Goal: Complete application form

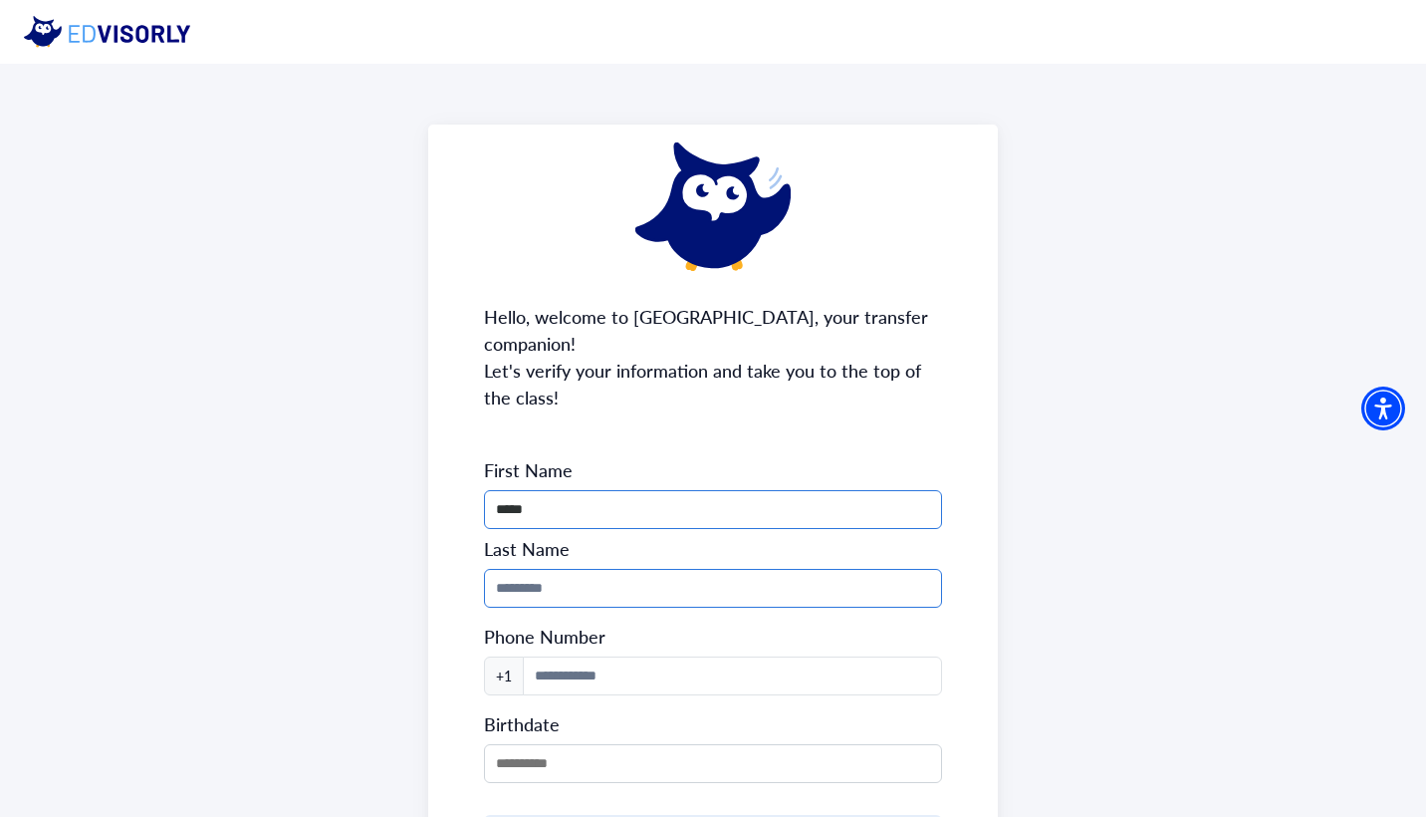
type input "*****"
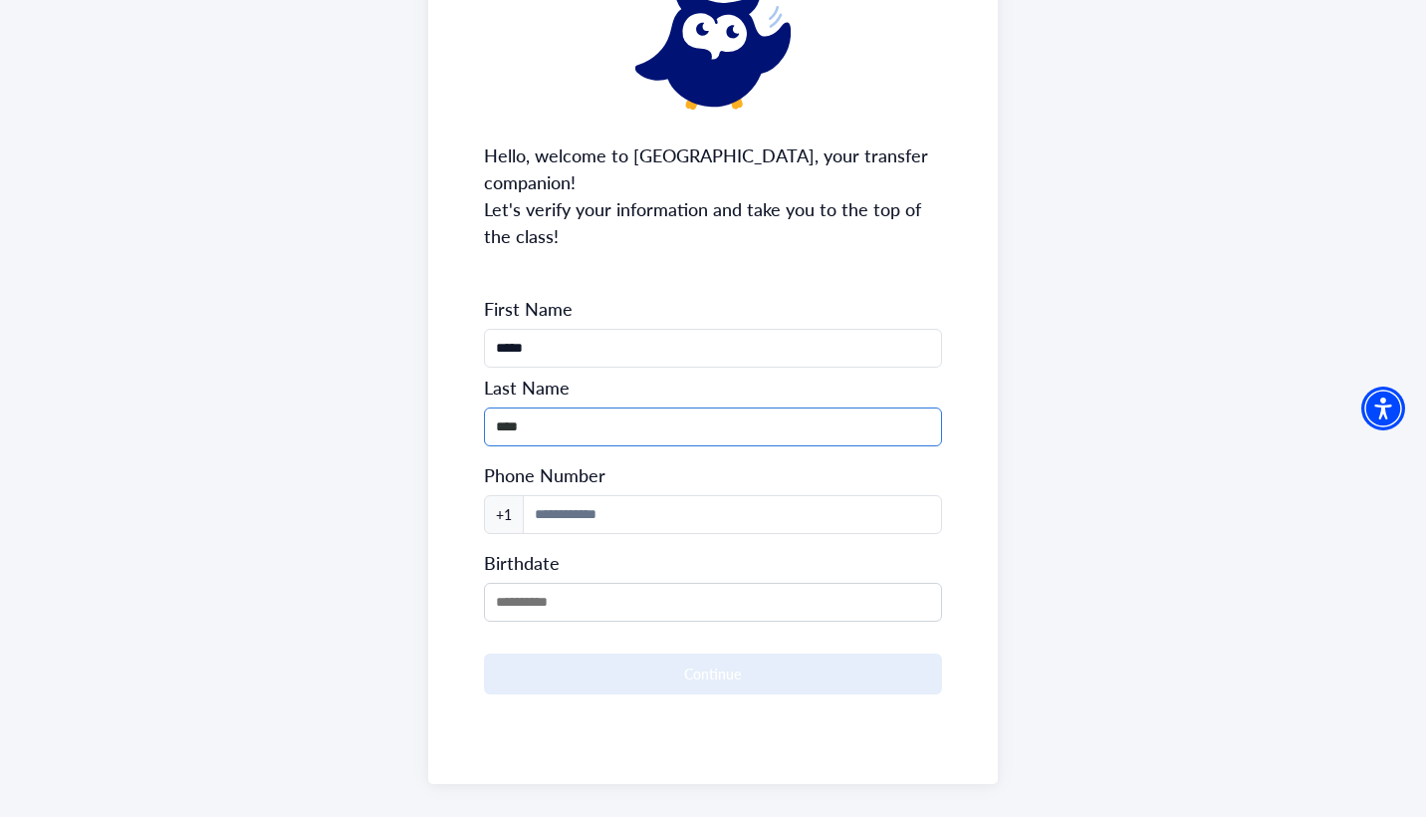
scroll to position [160, 0]
type input "****"
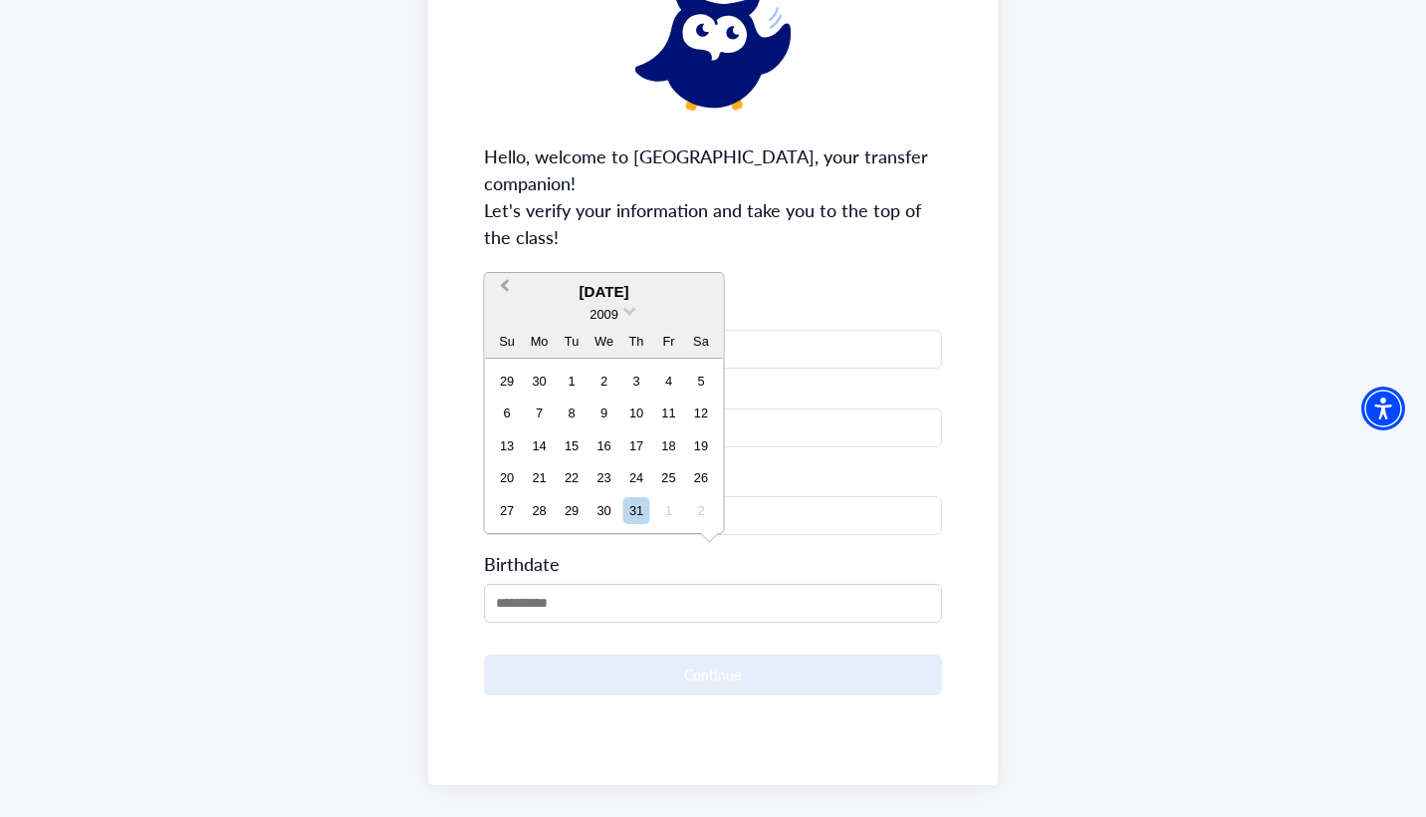
click at [505, 284] on span "Previous Month" at bounding box center [505, 290] width 0 height 30
click at [610, 312] on span "2009" at bounding box center [604, 314] width 28 height 15
click at [606, 351] on div "2007" at bounding box center [605, 354] width 118 height 20
click at [505, 288] on span "Previous Month" at bounding box center [505, 290] width 0 height 30
click at [671, 416] on div "12" at bounding box center [668, 412] width 27 height 27
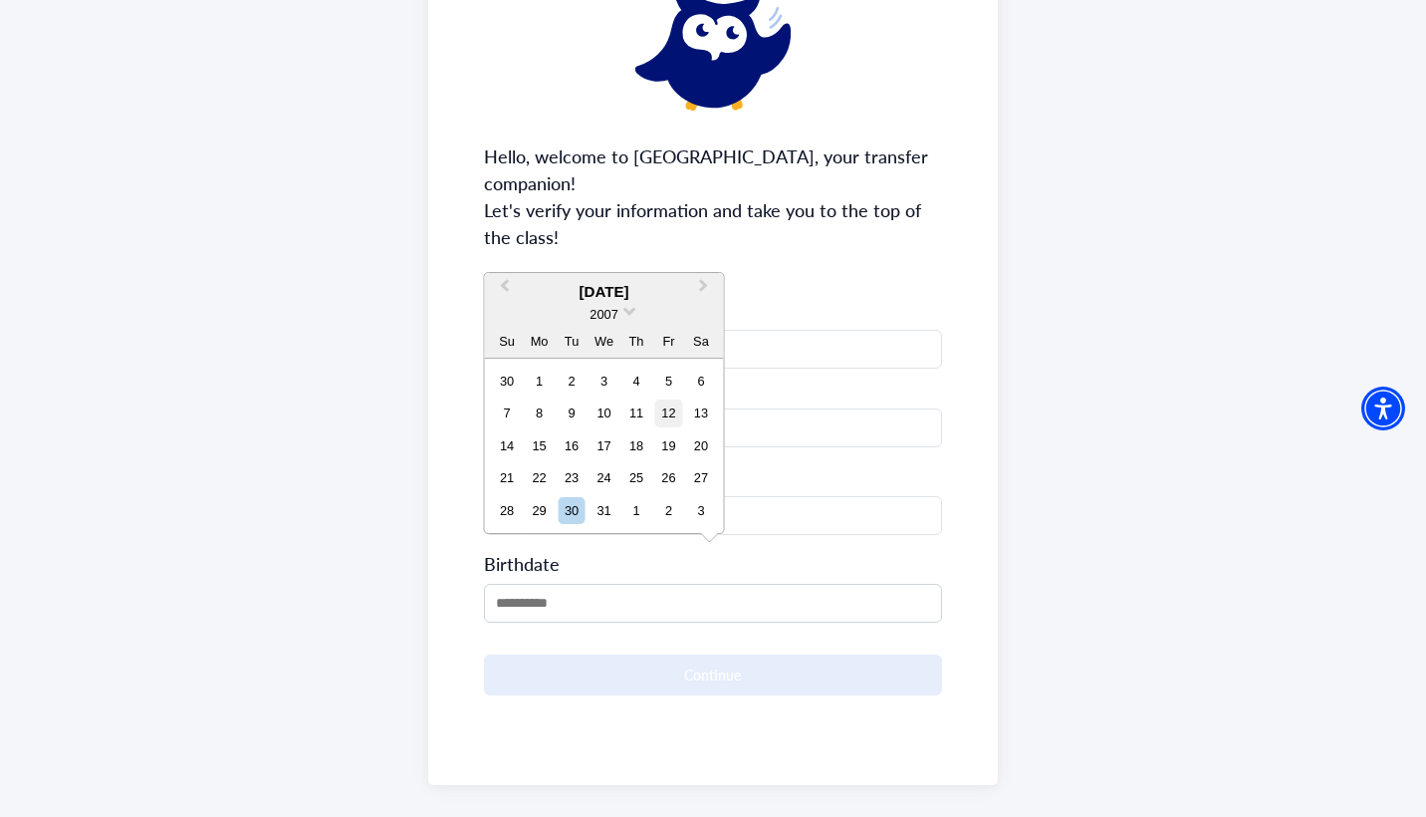
type input "**********"
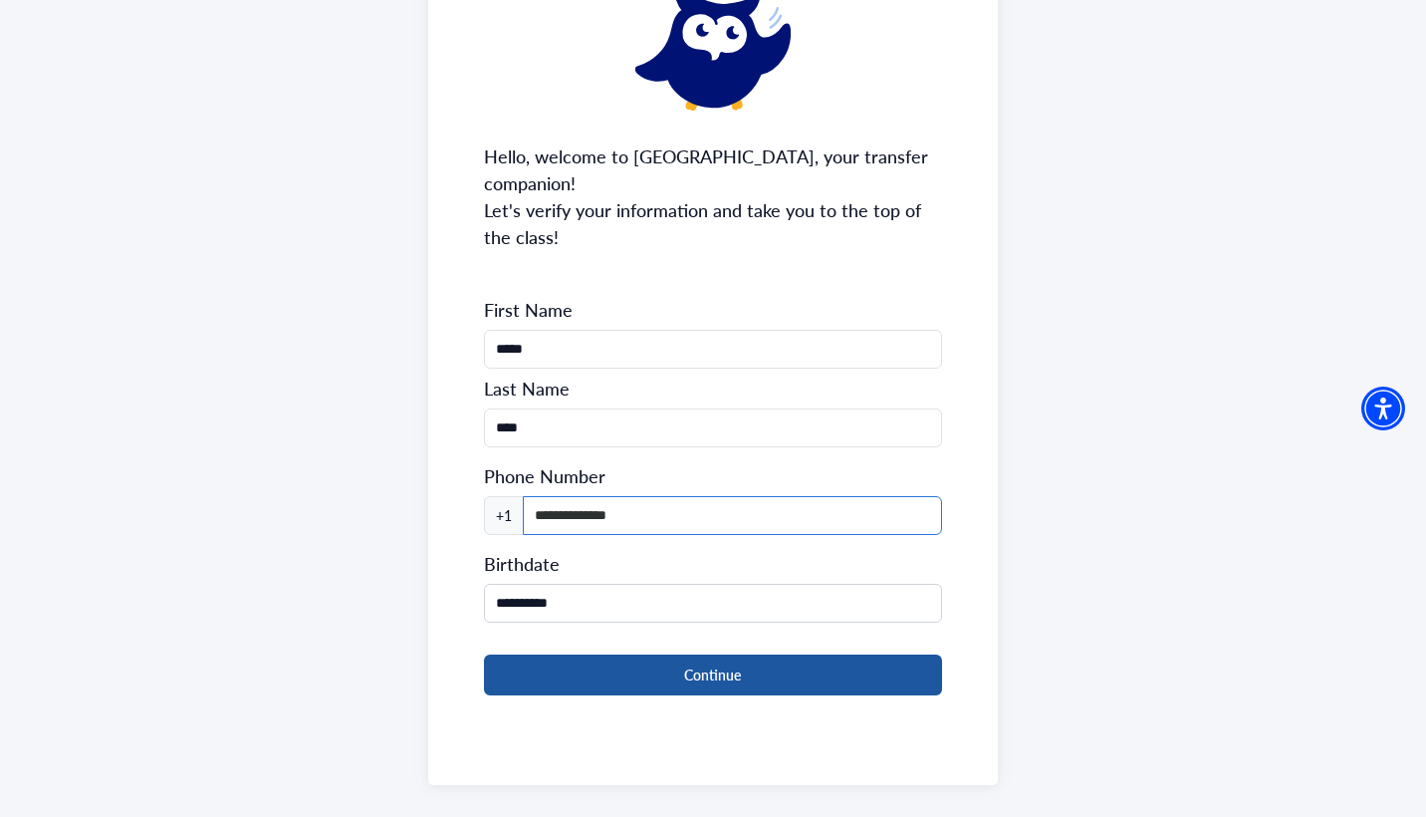
type input "**********"
click at [636, 654] on button "Continue" at bounding box center [713, 674] width 459 height 41
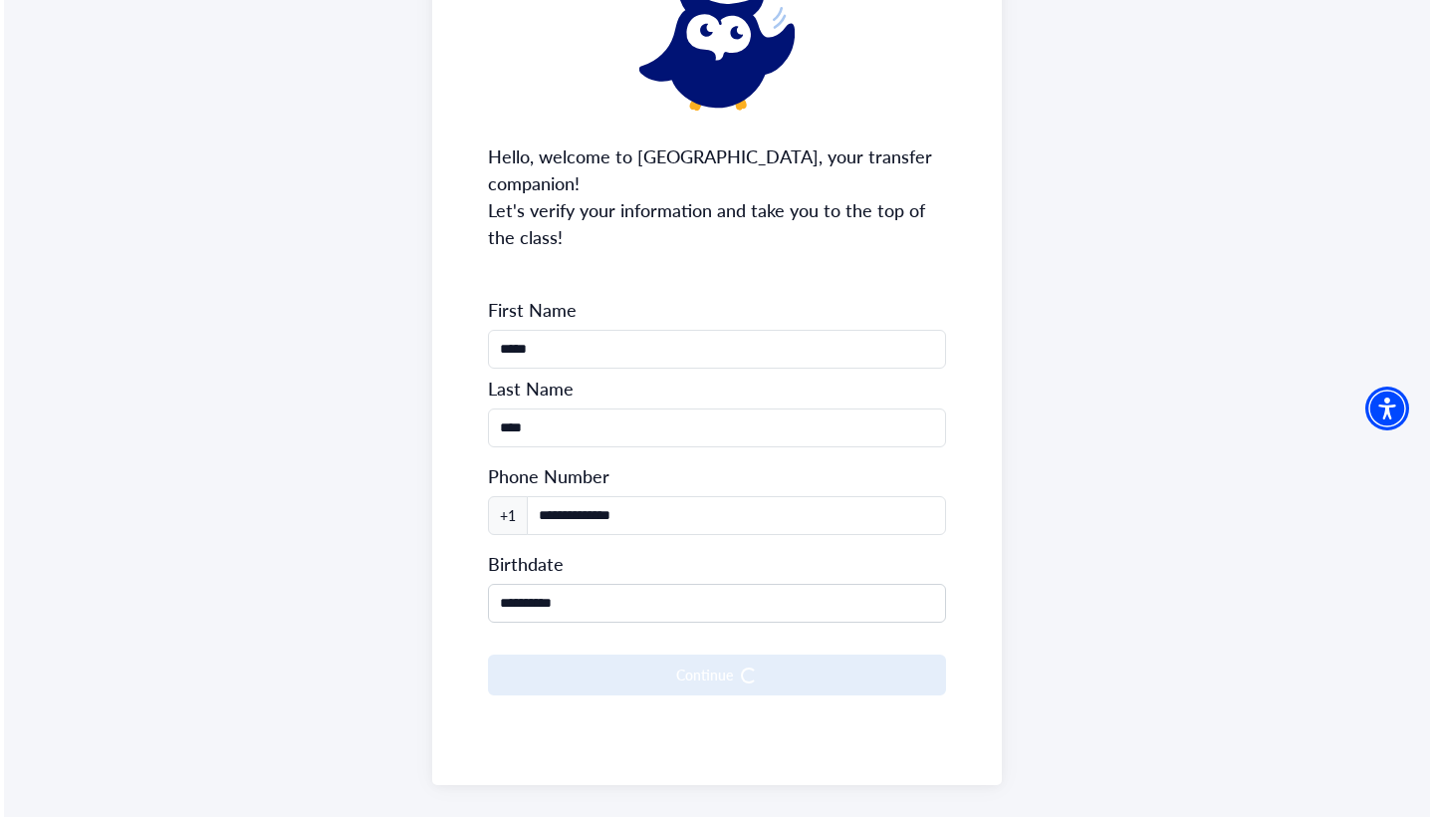
scroll to position [0, 0]
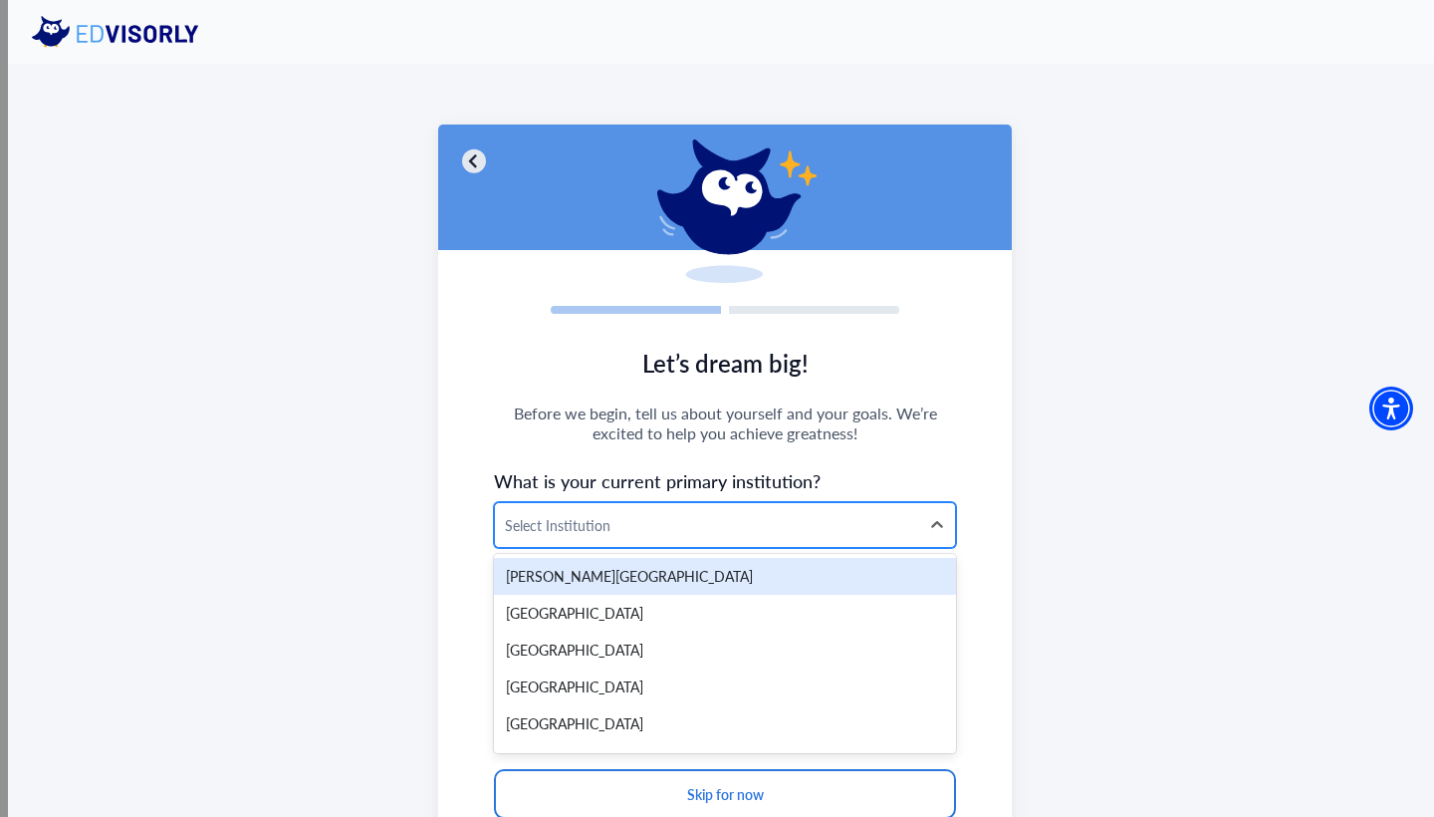
click at [677, 537] on div at bounding box center [707, 525] width 404 height 25
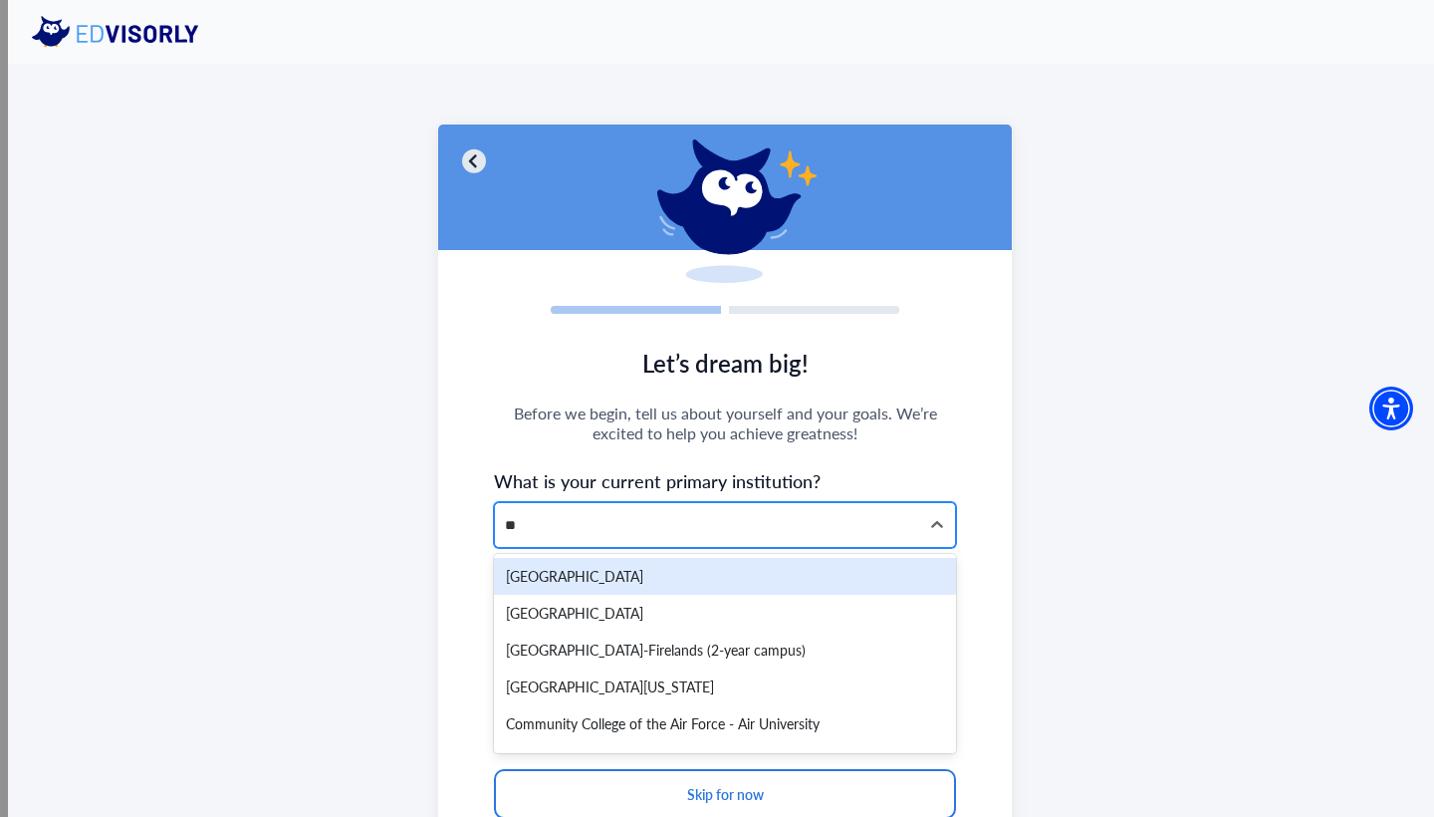
type input "***"
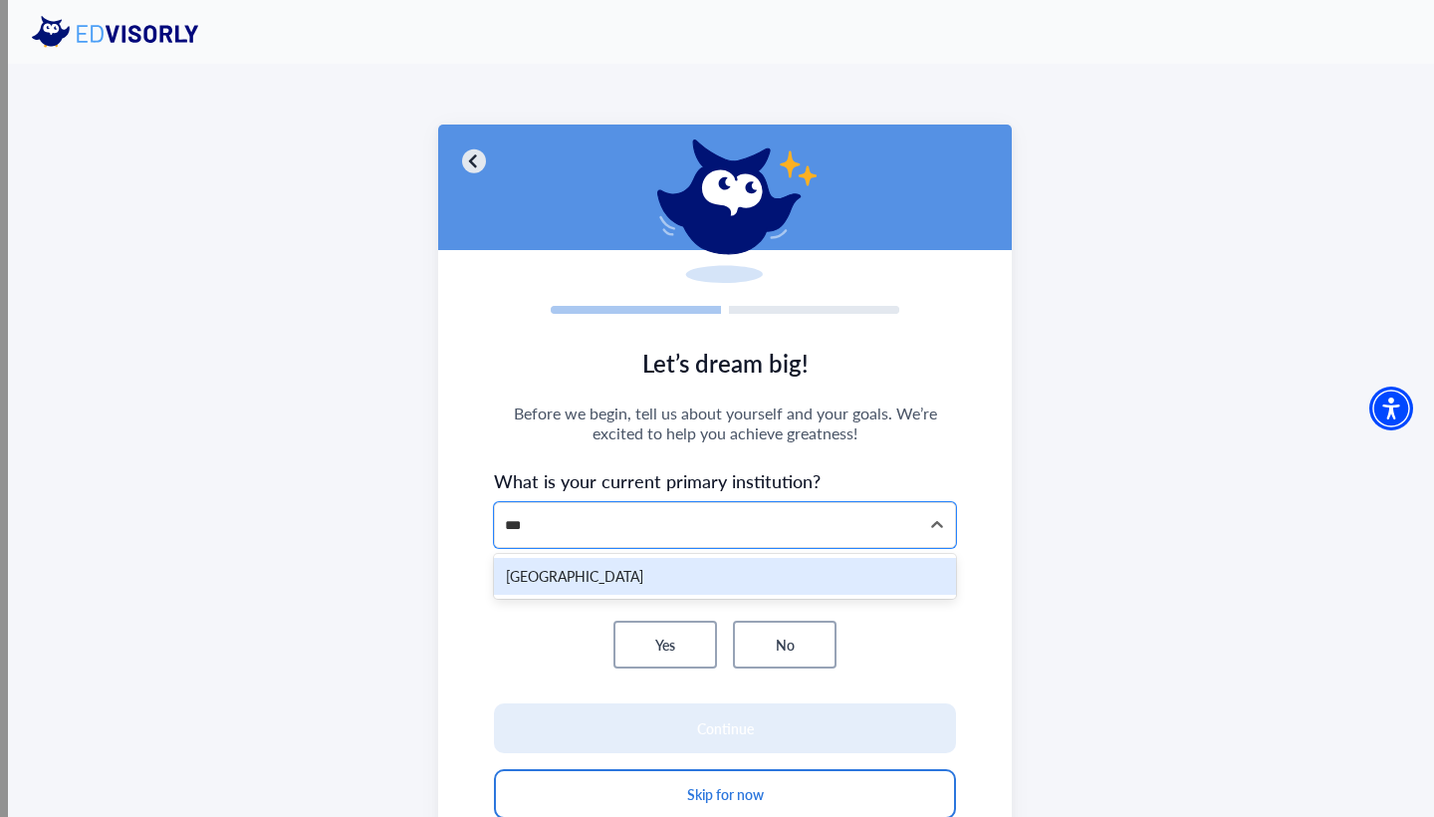
click at [666, 577] on div "[GEOGRAPHIC_DATA]" at bounding box center [725, 576] width 462 height 37
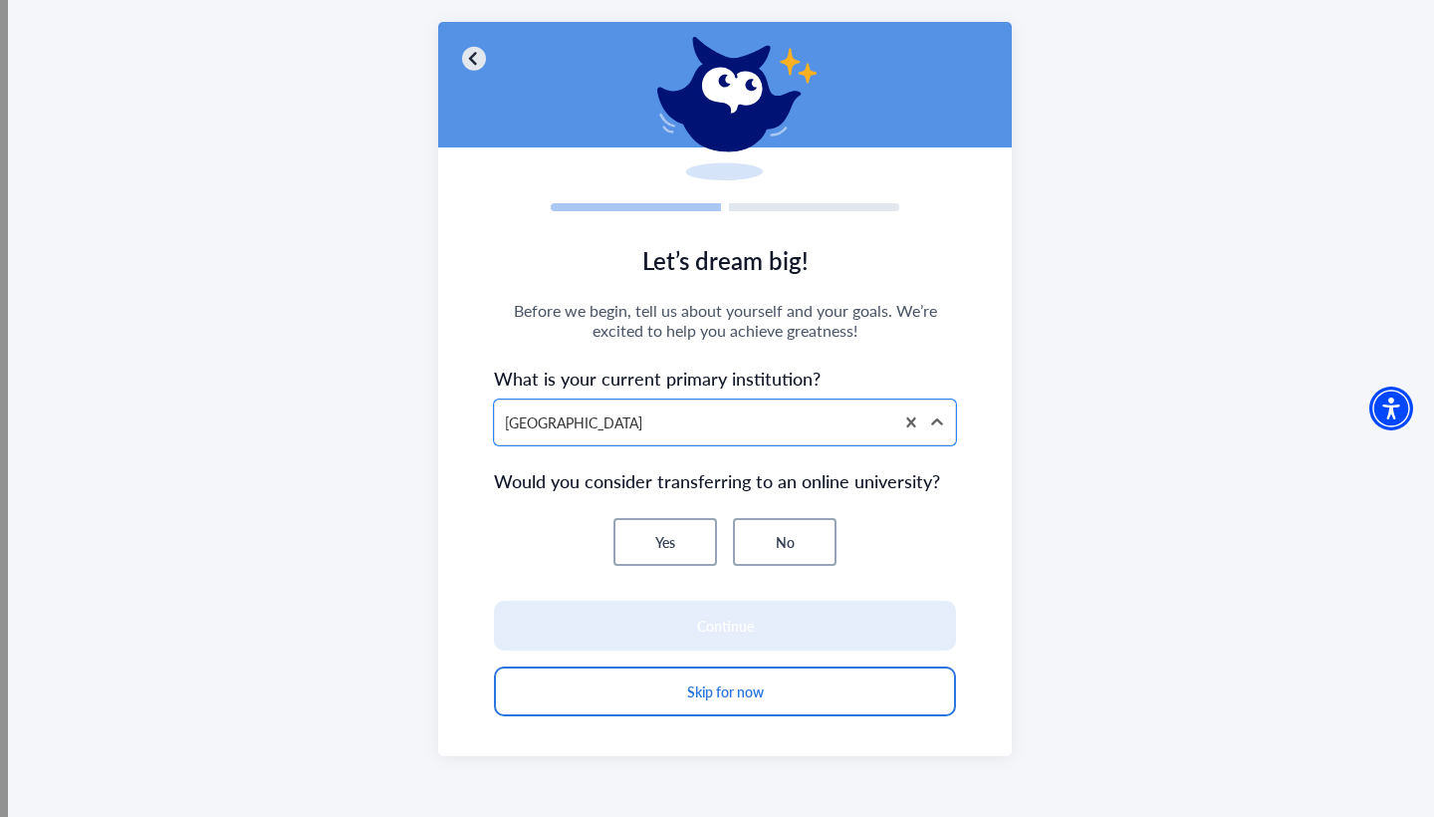
scroll to position [103, 0]
click at [795, 543] on button "No" at bounding box center [785, 542] width 104 height 48
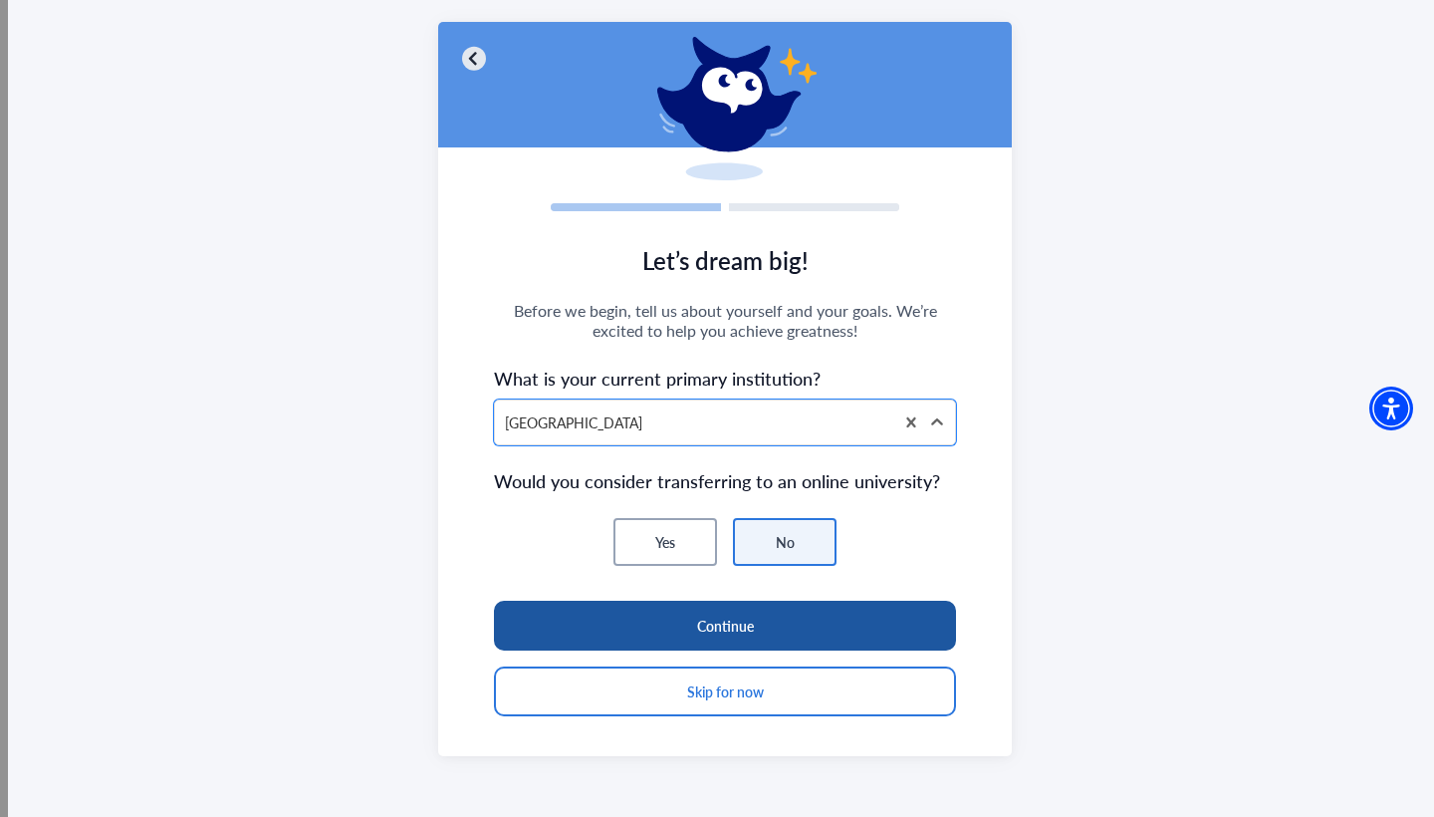
click at [722, 642] on button "Continue" at bounding box center [725, 625] width 462 height 50
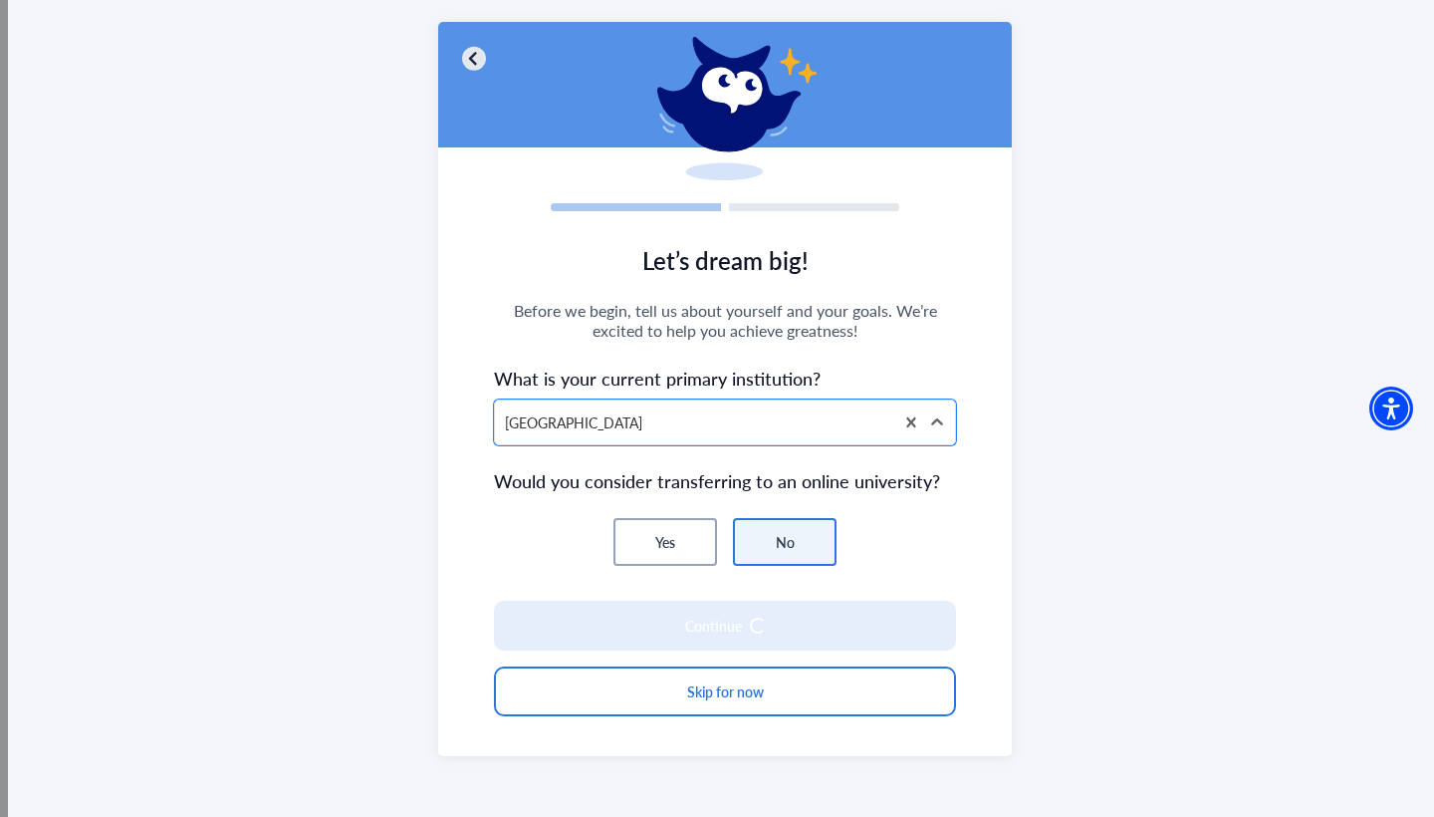
scroll to position [83, 0]
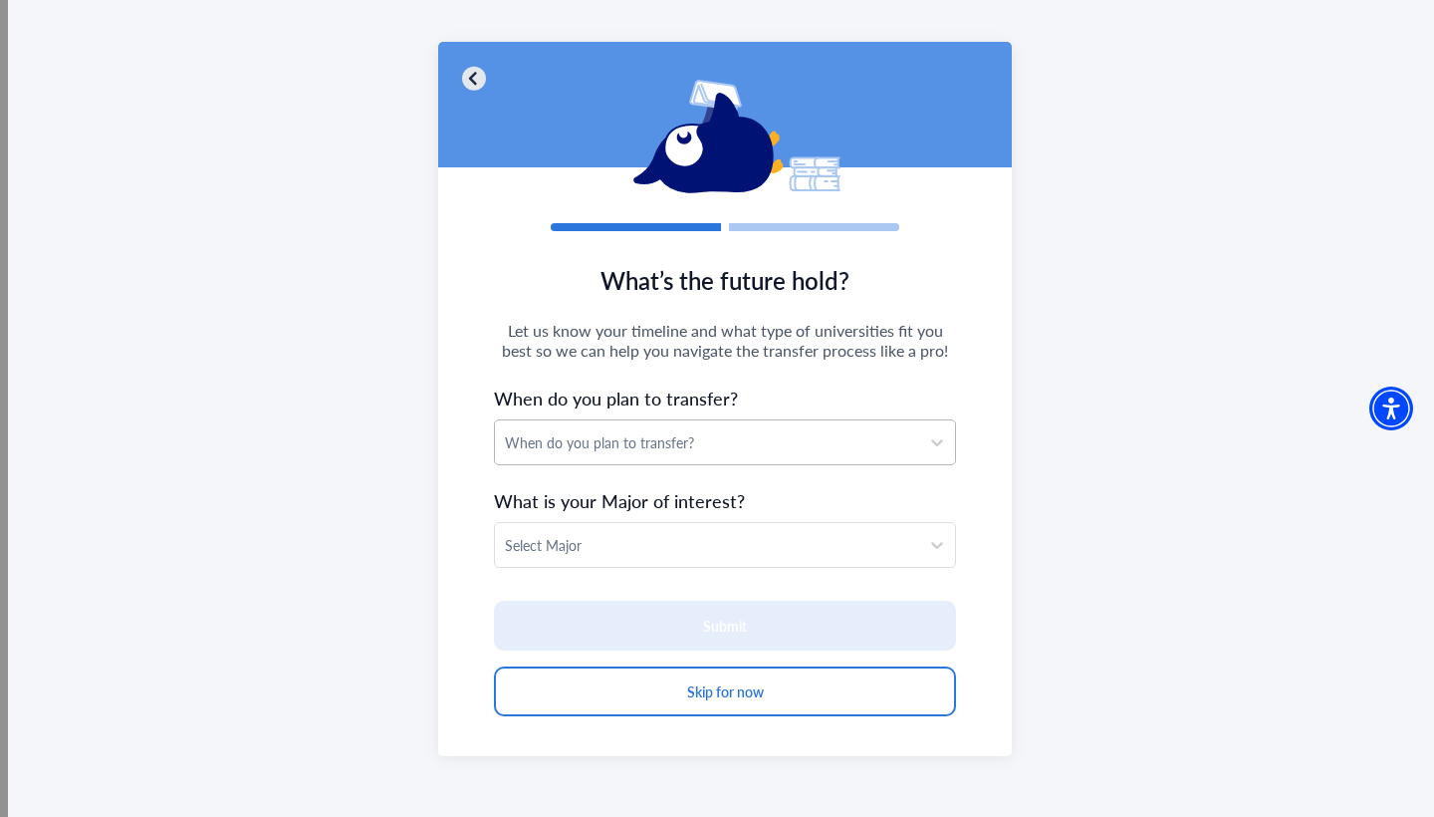
click at [546, 443] on div "When do you plan to transfer?" at bounding box center [707, 442] width 404 height 21
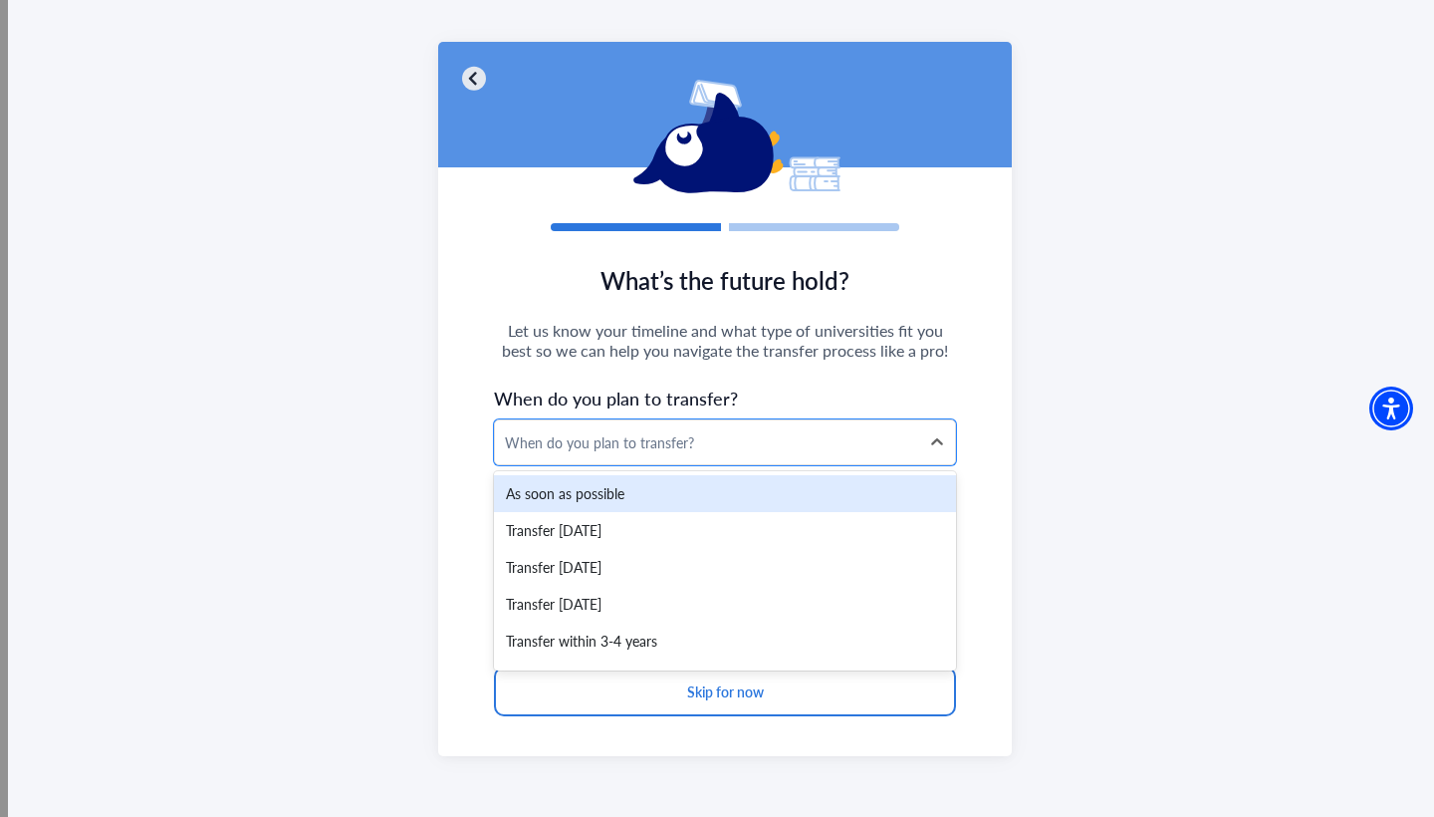
click at [564, 483] on div "As soon as possible" at bounding box center [725, 493] width 462 height 37
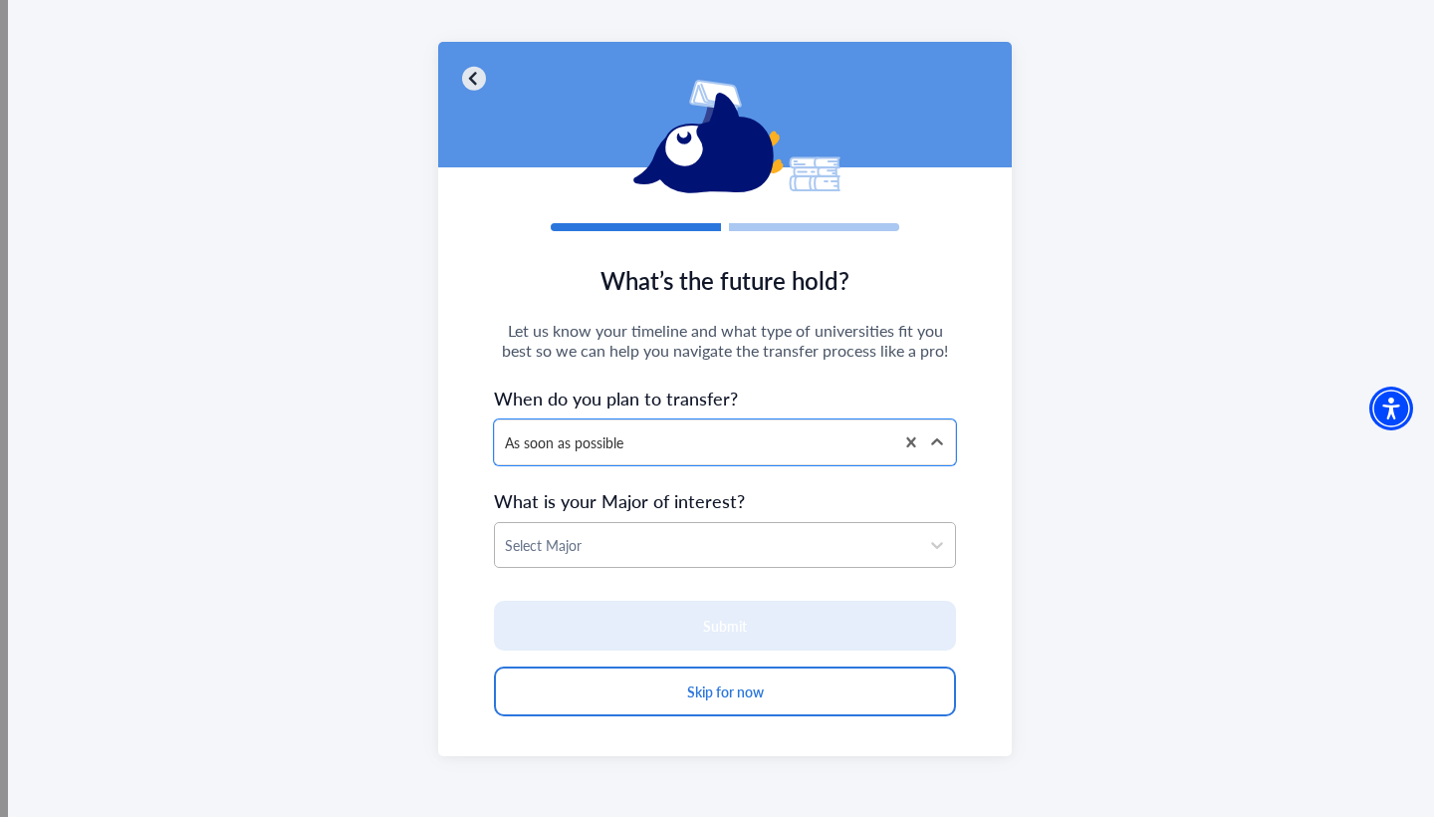
click at [537, 548] on div "Select Major" at bounding box center [707, 545] width 404 height 21
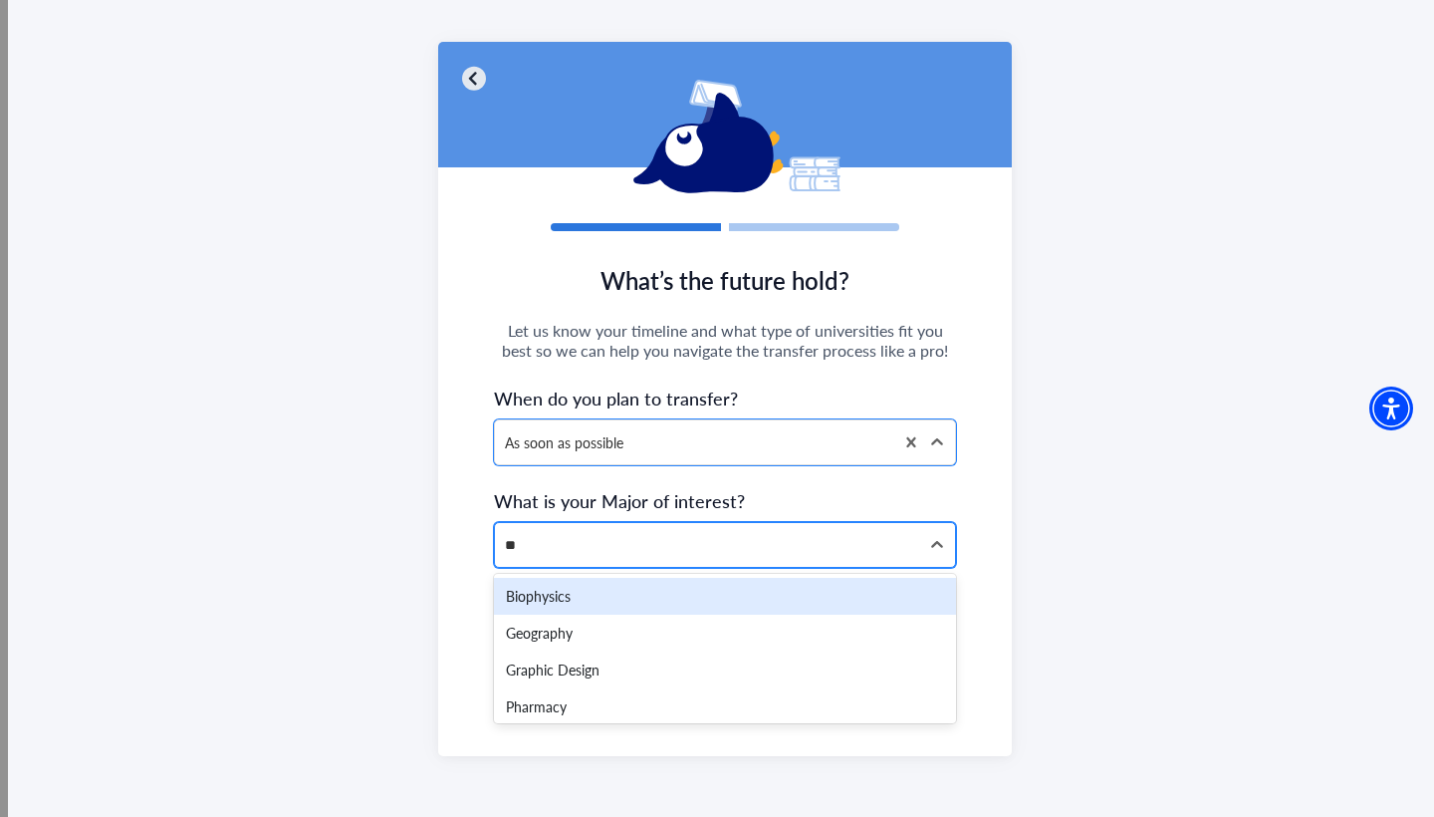
type input "***"
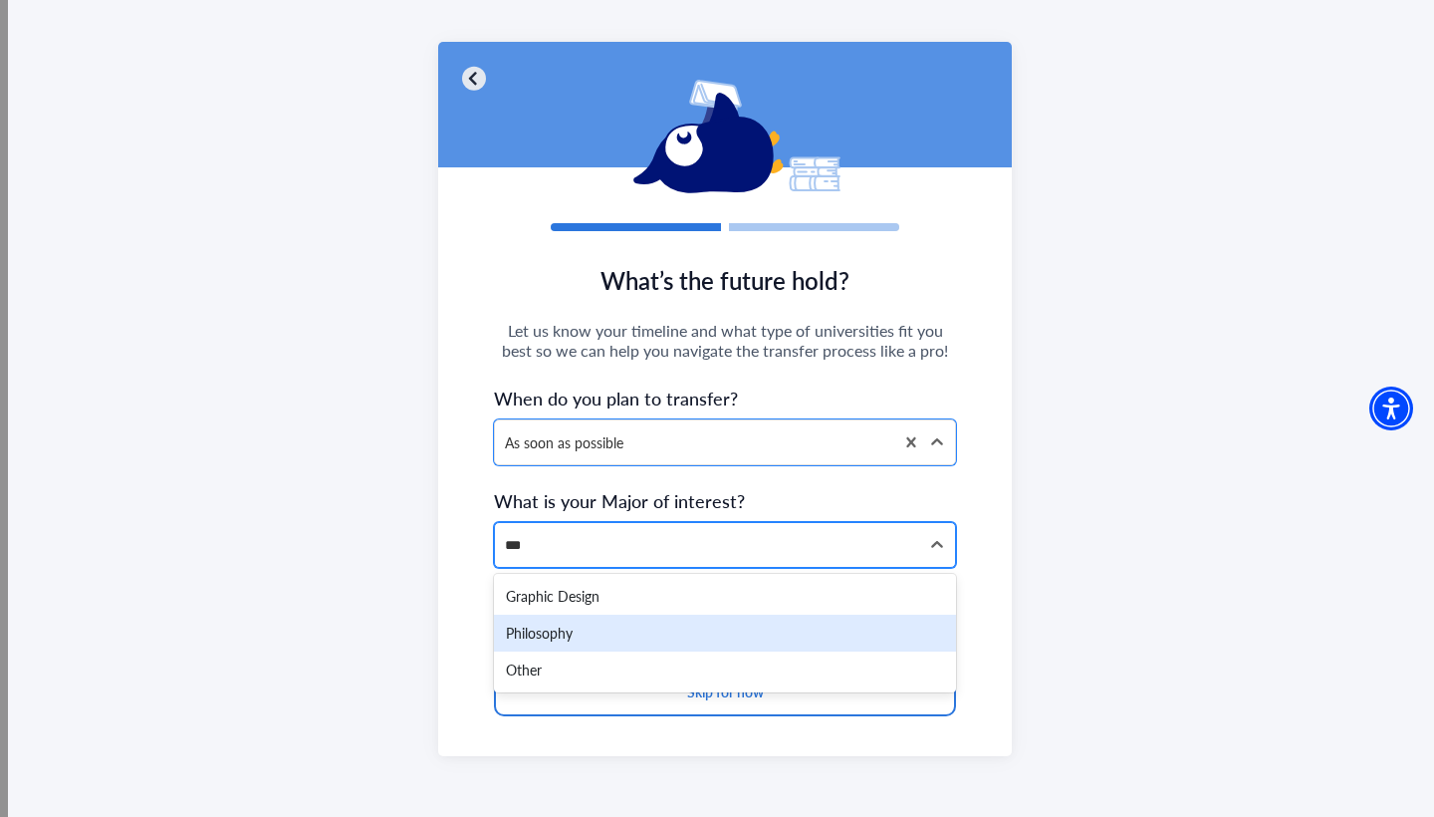
click at [531, 627] on div "Philosophy" at bounding box center [725, 632] width 462 height 37
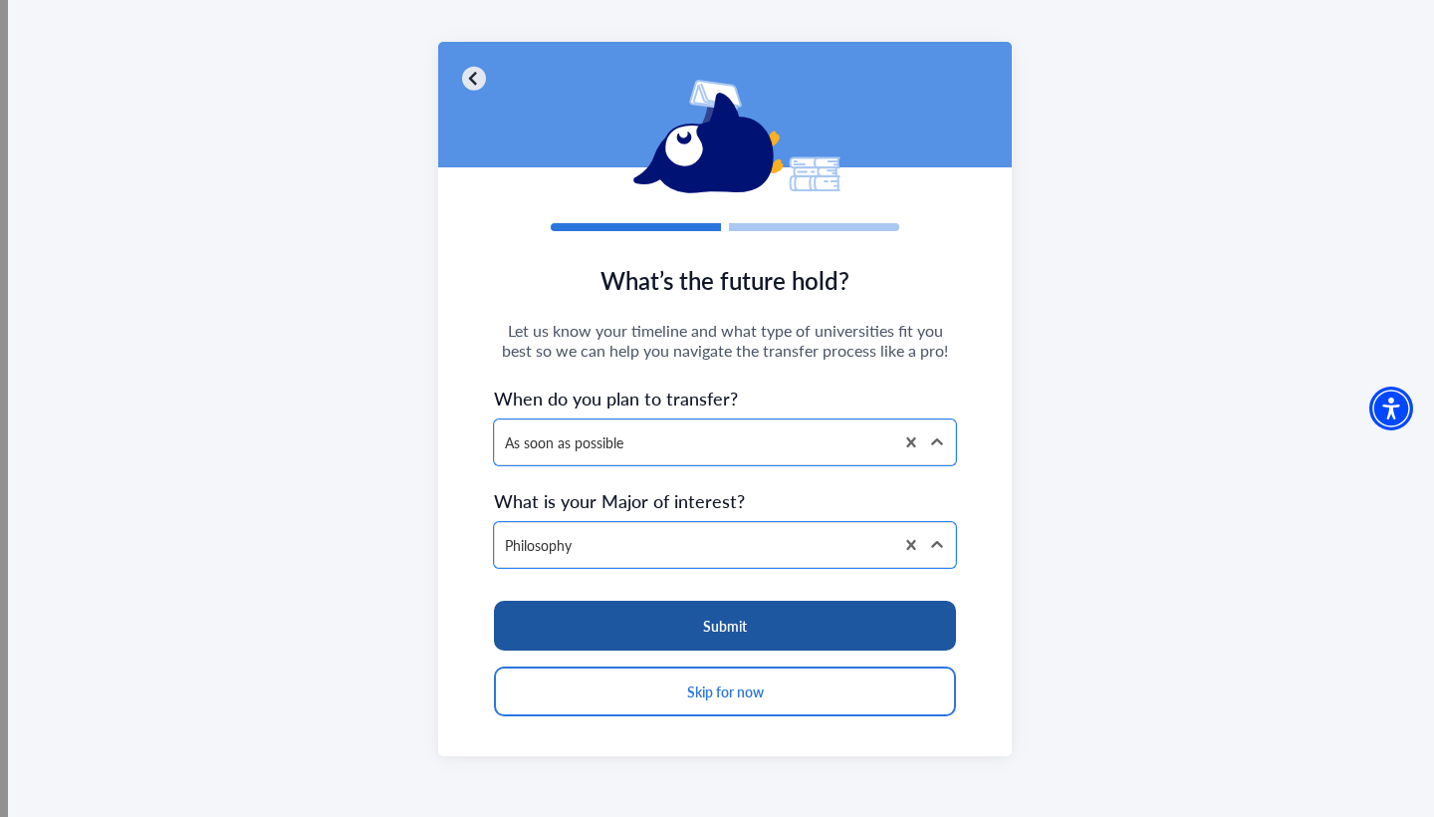
click at [541, 618] on button "Submit" at bounding box center [725, 625] width 462 height 50
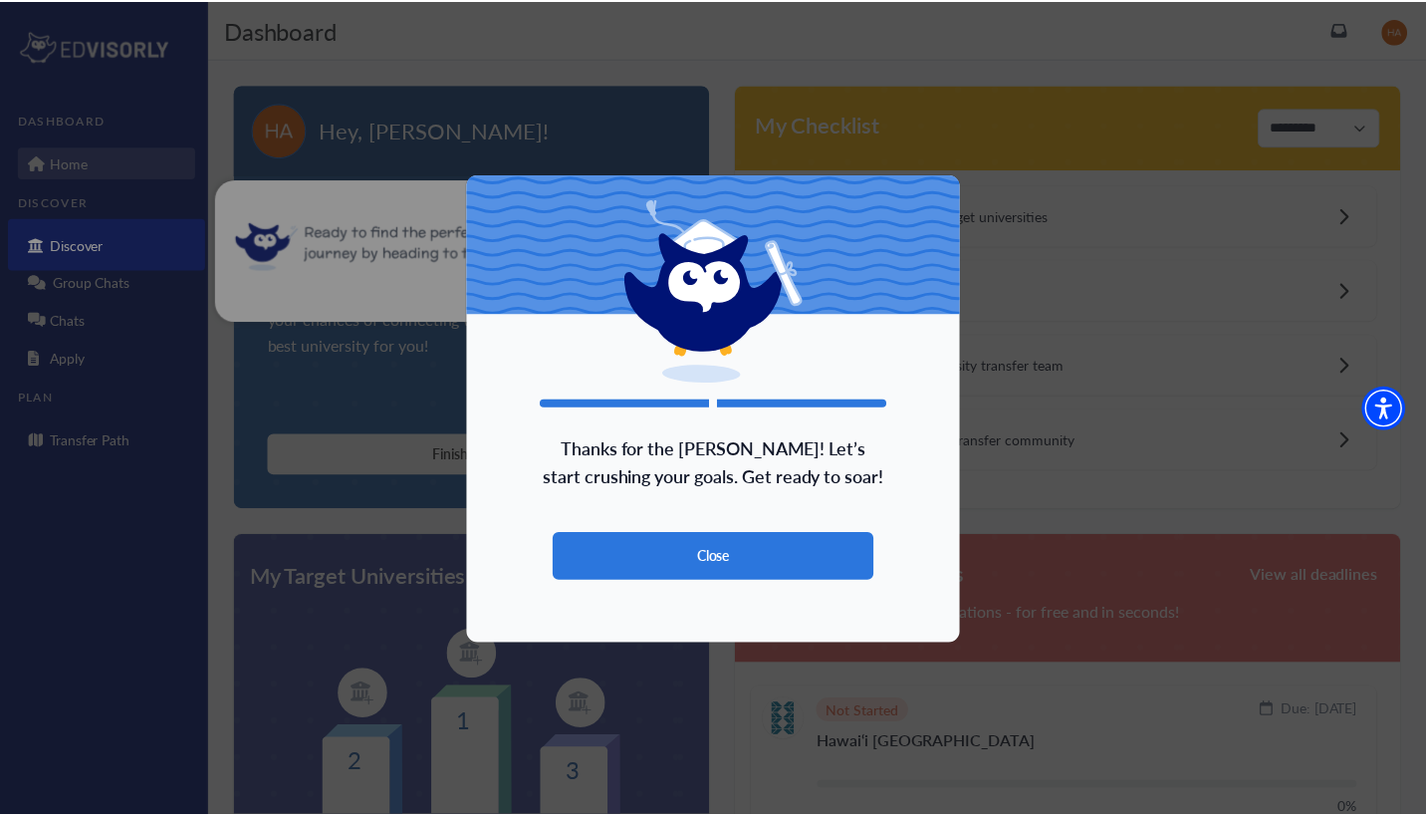
scroll to position [152, 0]
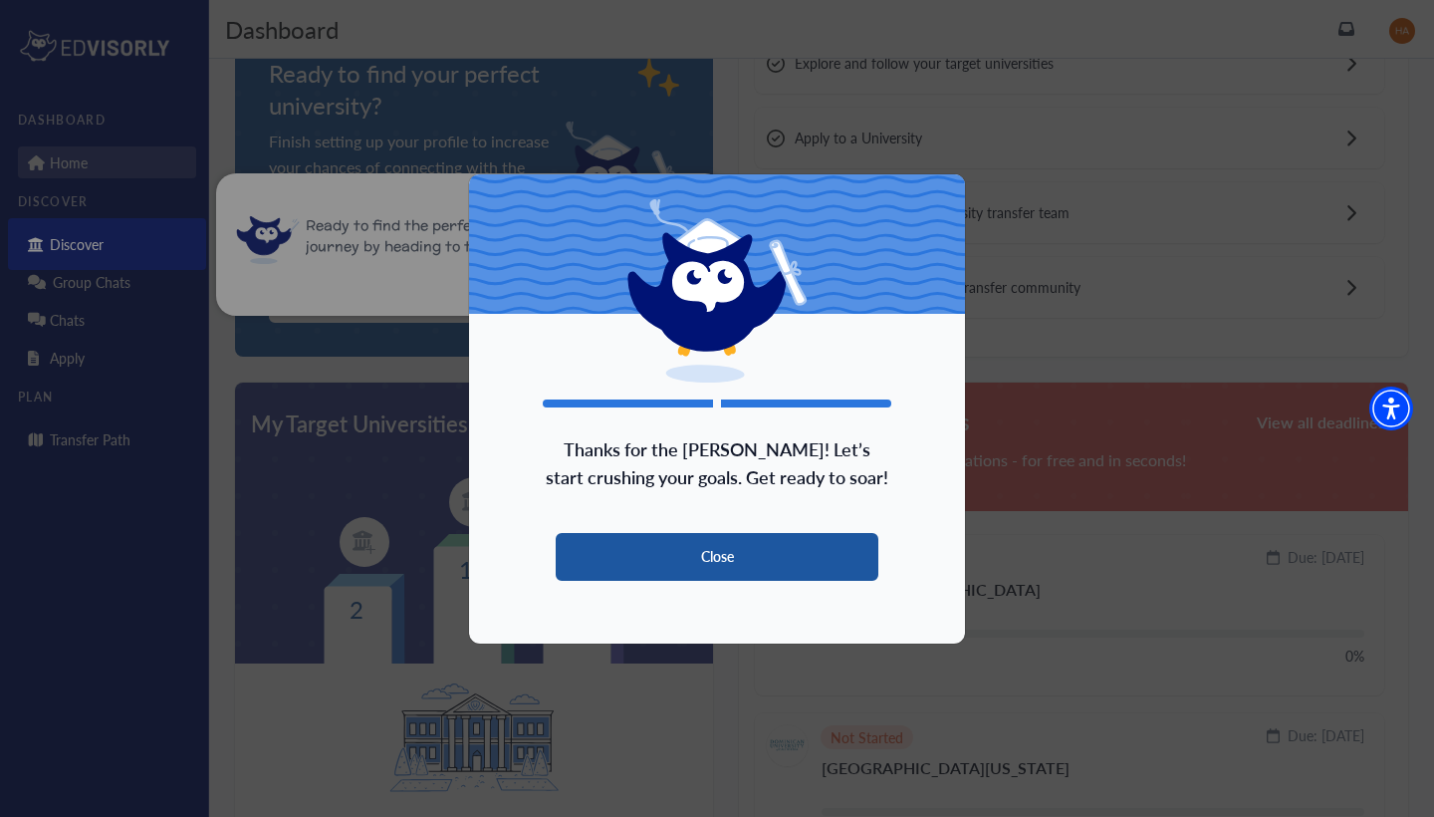
click at [630, 539] on button "Close" at bounding box center [717, 557] width 323 height 48
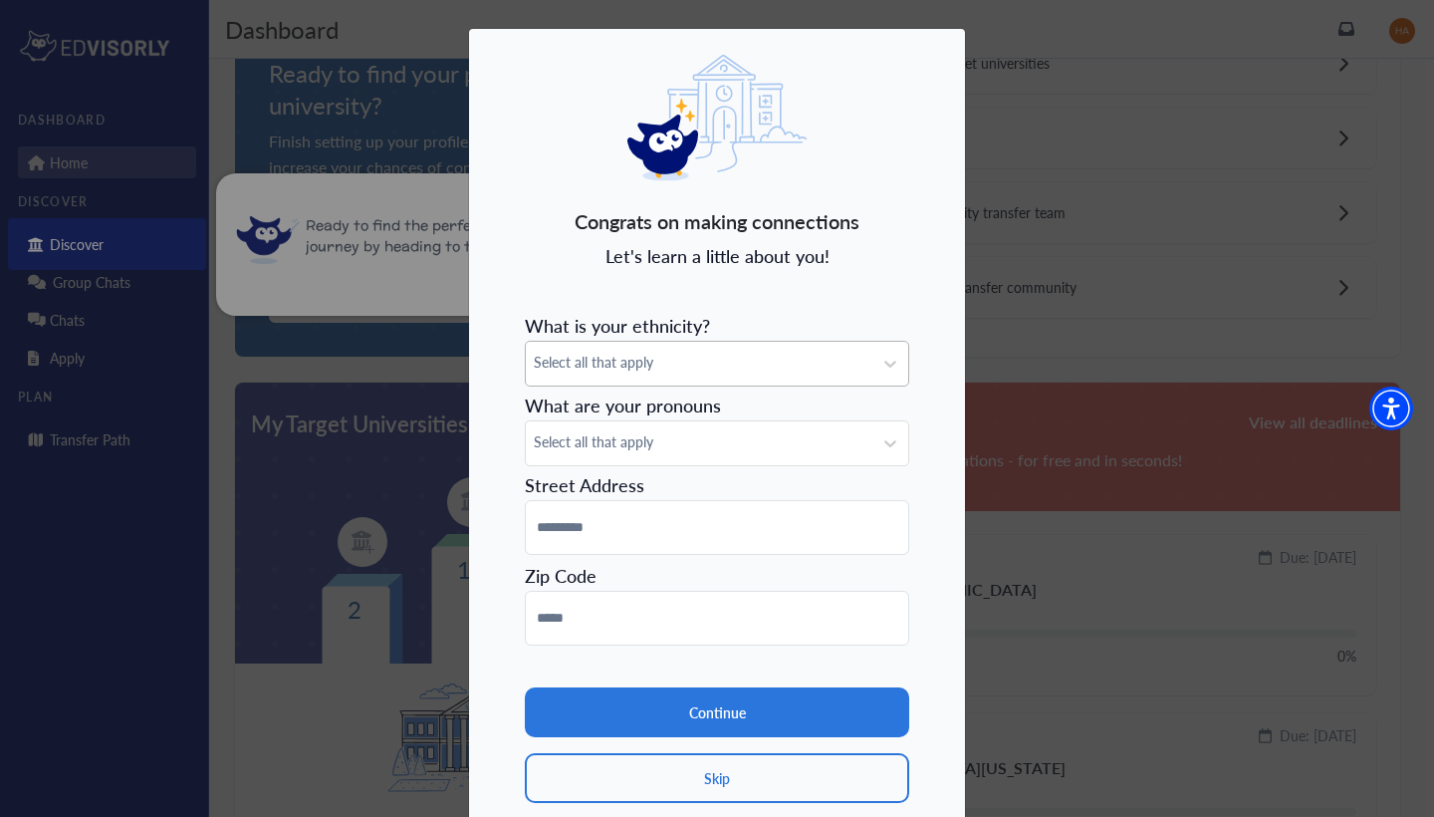
click at [839, 357] on span "Select all that apply" at bounding box center [699, 362] width 331 height 21
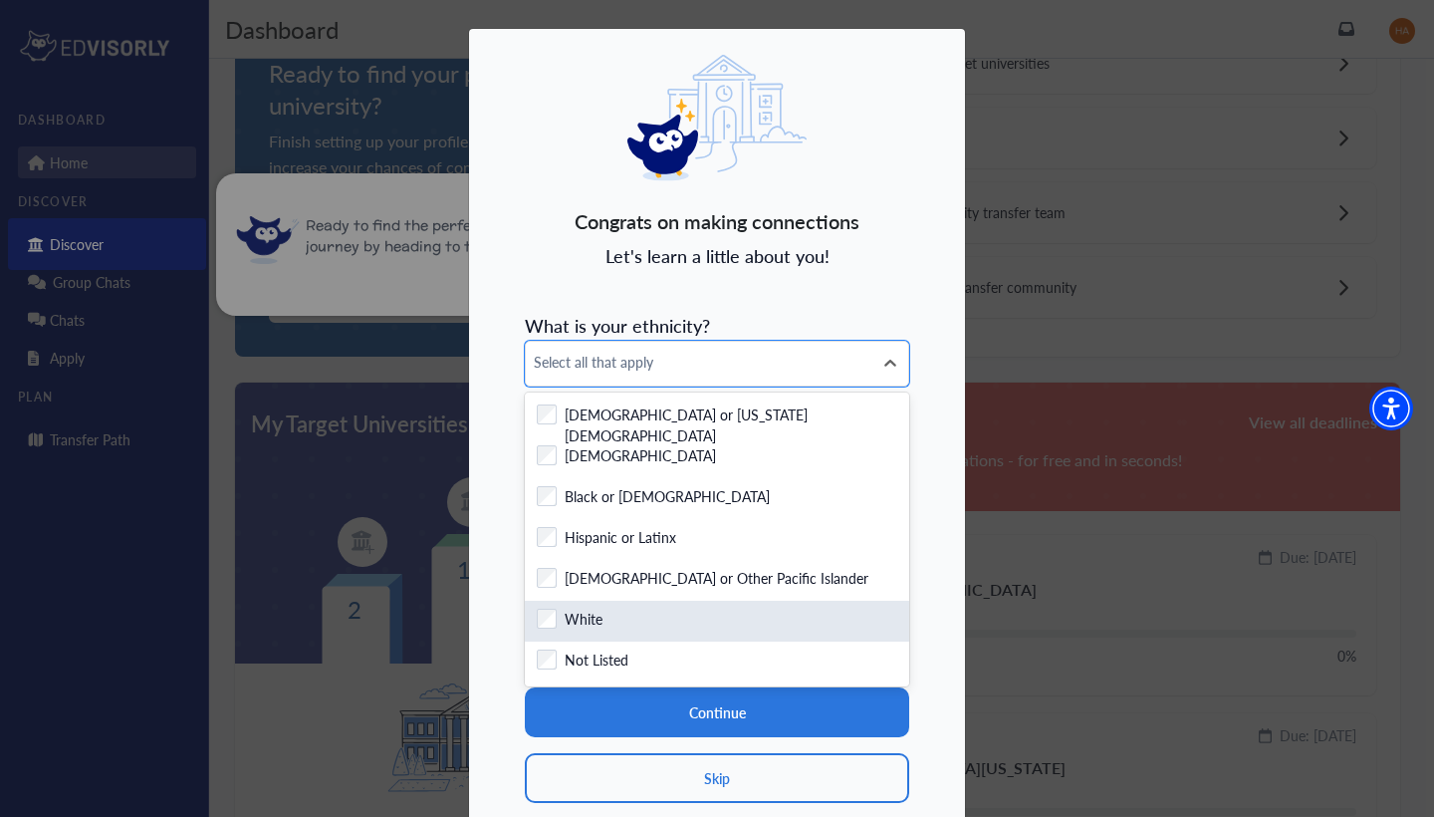
click at [544, 637] on div "Checkbox field" at bounding box center [547, 626] width 20 height 36
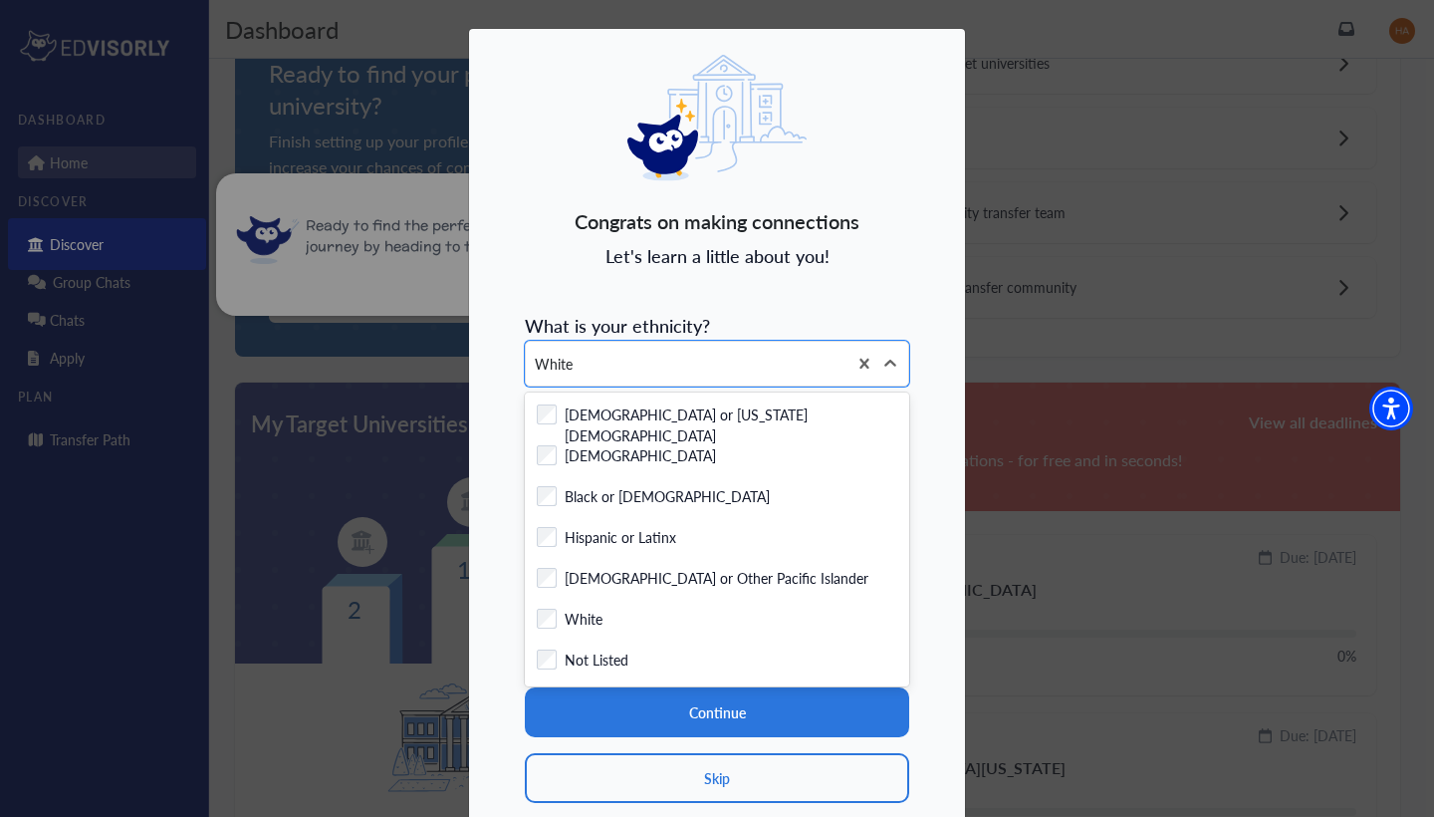
click at [883, 259] on div "Congrats on making connections Let's learn a little about you! What is your eth…" at bounding box center [717, 443] width 498 height 830
click at [903, 360] on div at bounding box center [890, 364] width 36 height 36
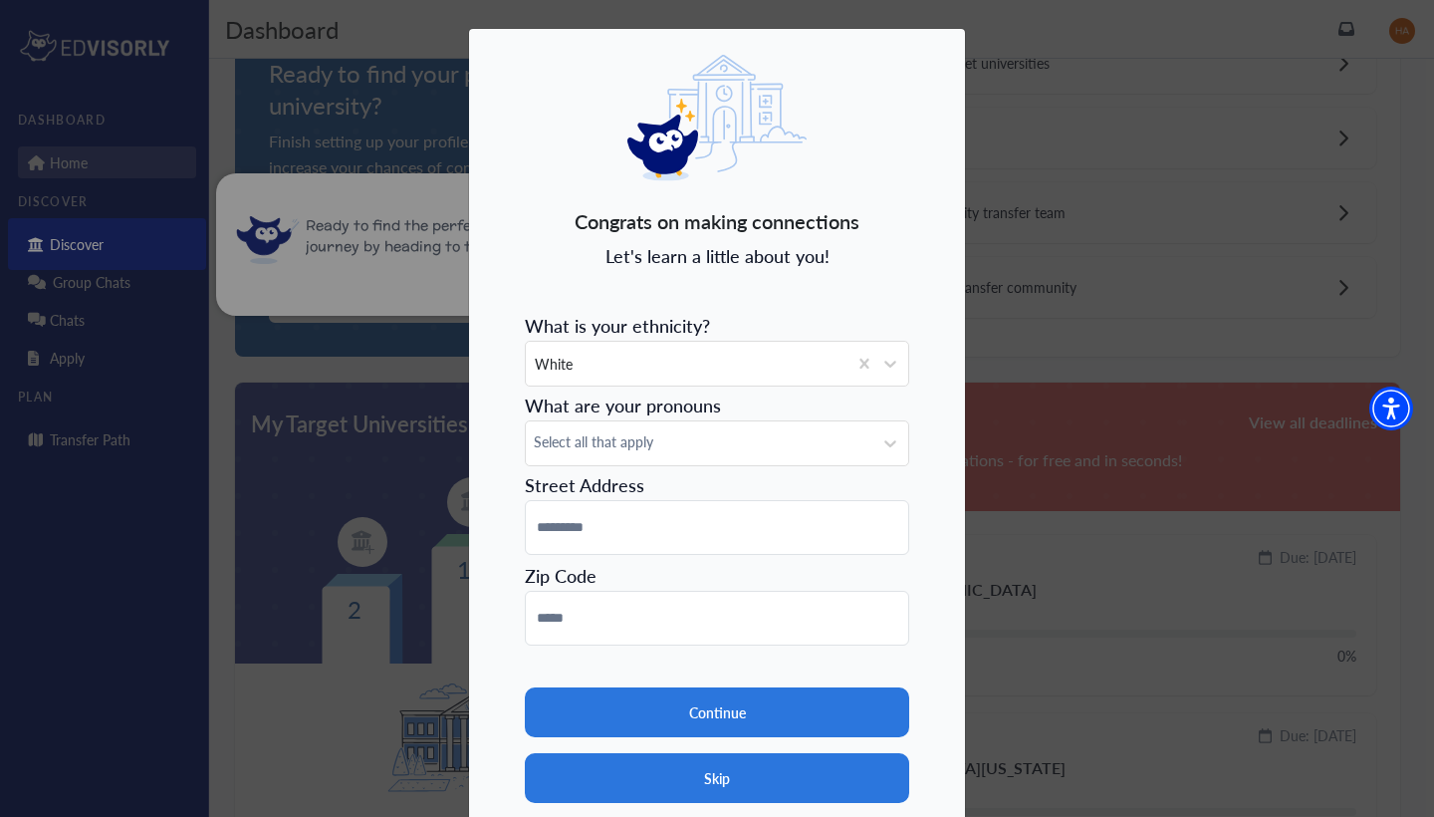
click at [765, 789] on button "Skip" at bounding box center [717, 778] width 384 height 50
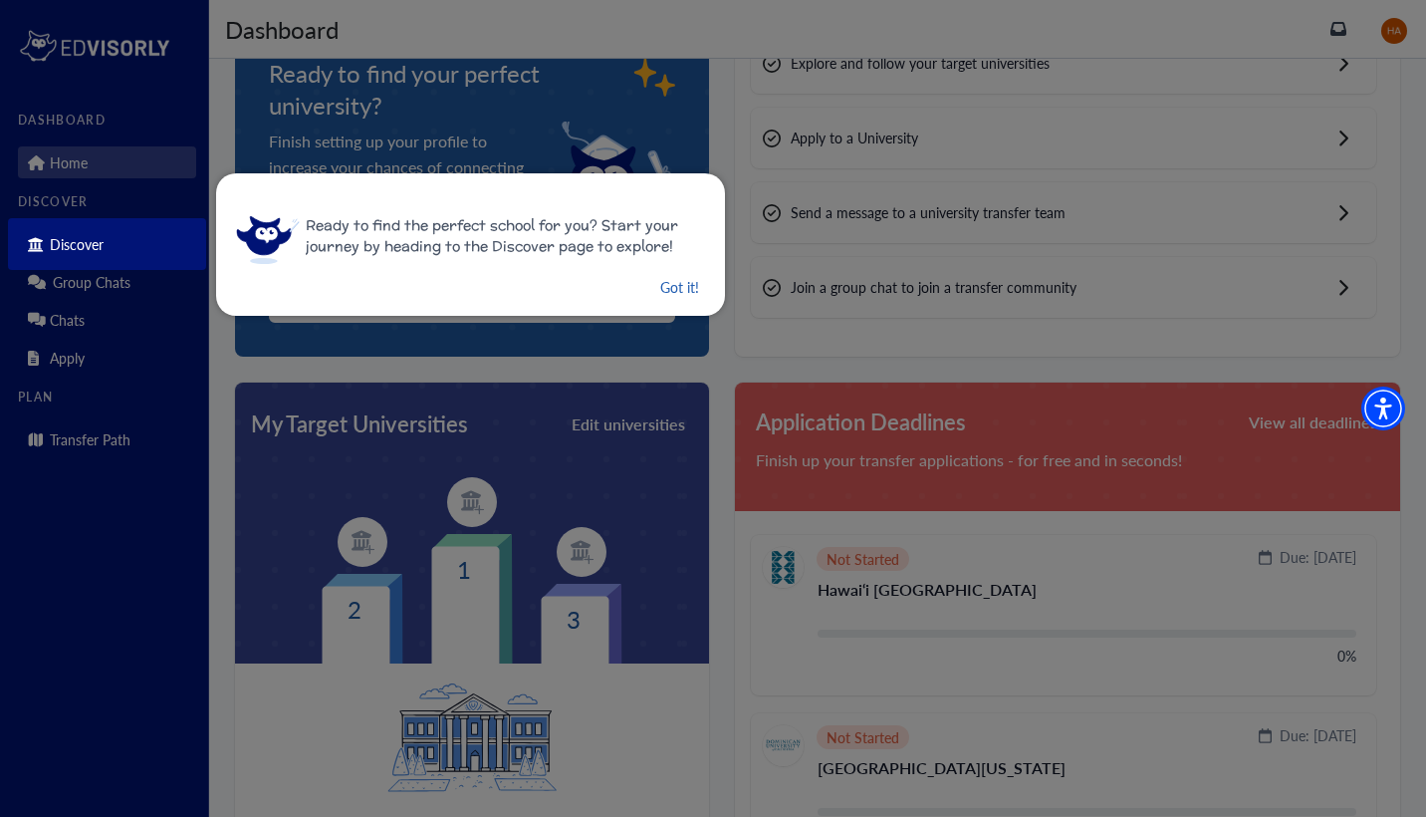
click at [658, 291] on button "Got it!" at bounding box center [679, 287] width 43 height 25
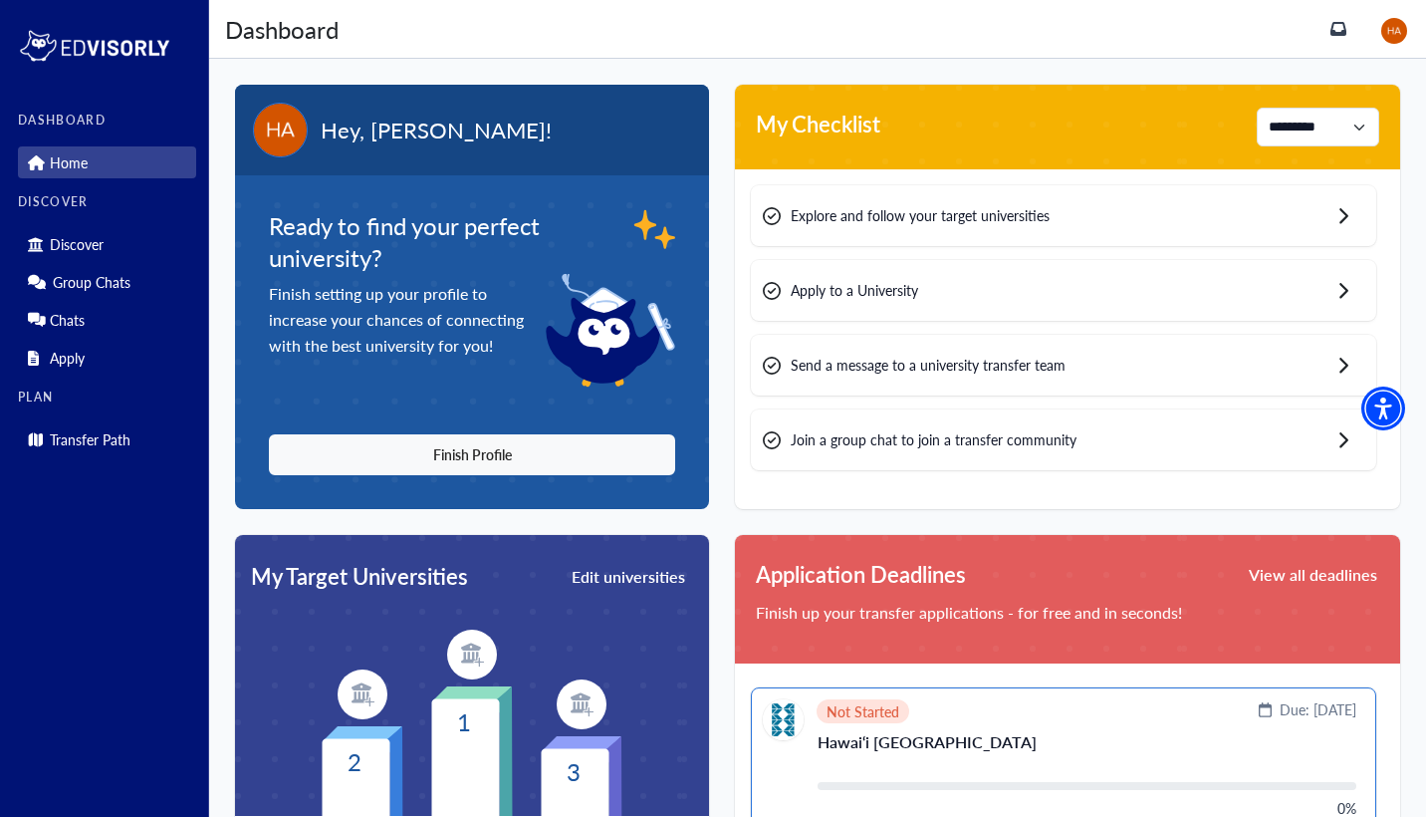
scroll to position [0, 0]
click at [1405, 33] on img at bounding box center [1394, 31] width 26 height 26
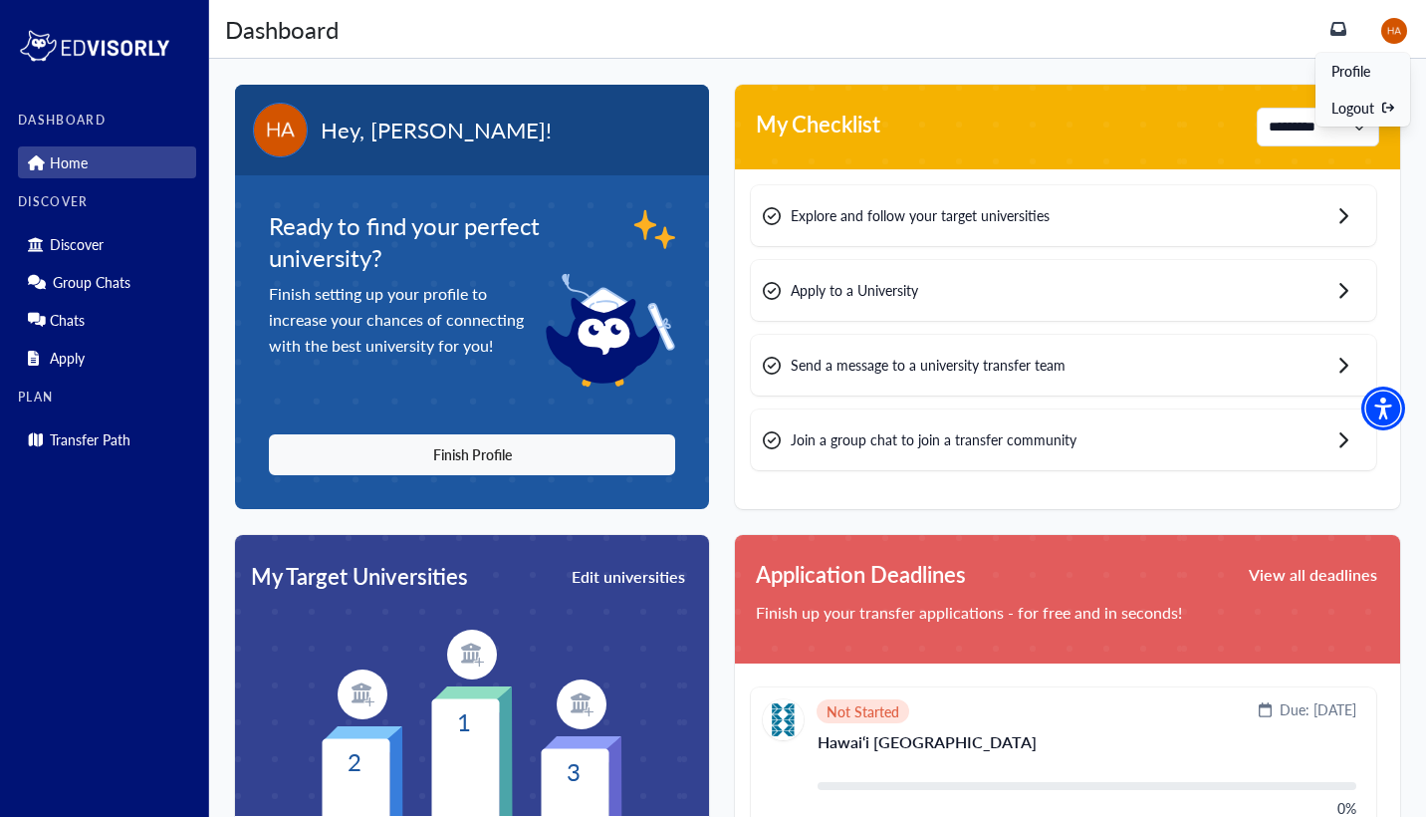
click at [1370, 73] on link "Profile" at bounding box center [1350, 71] width 39 height 21
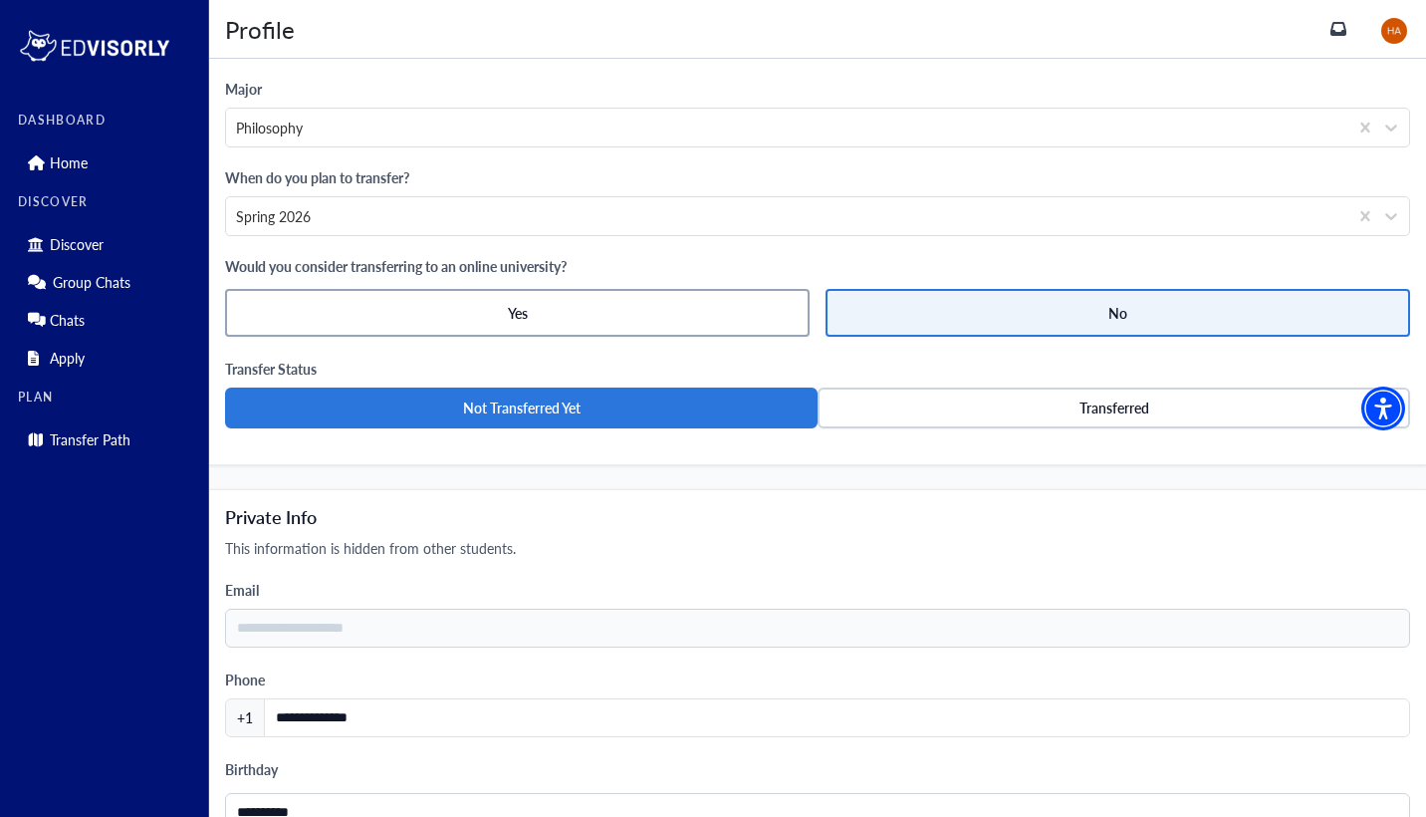
scroll to position [1138, 0]
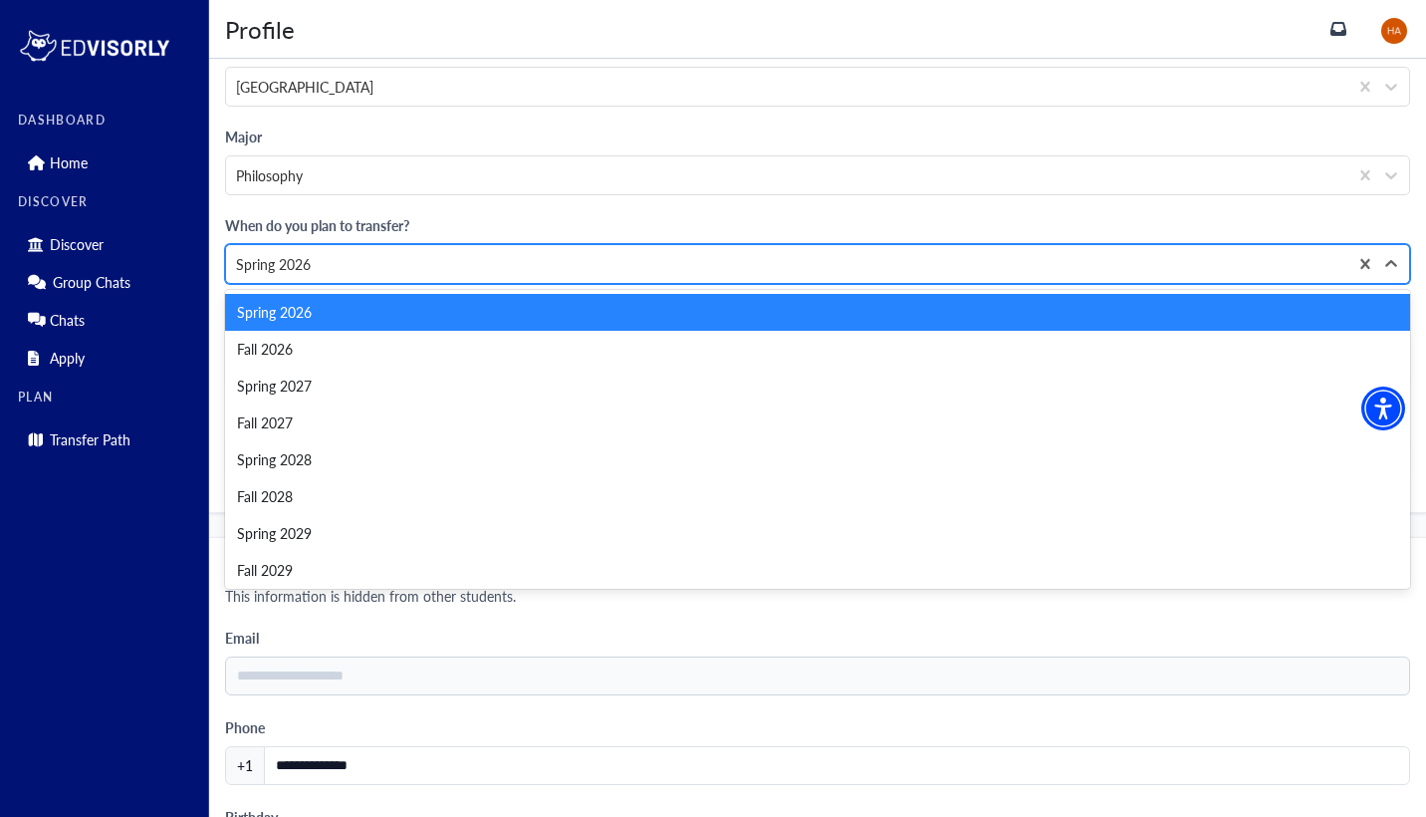
click at [507, 267] on div "Spring 2026" at bounding box center [786, 264] width 1101 height 21
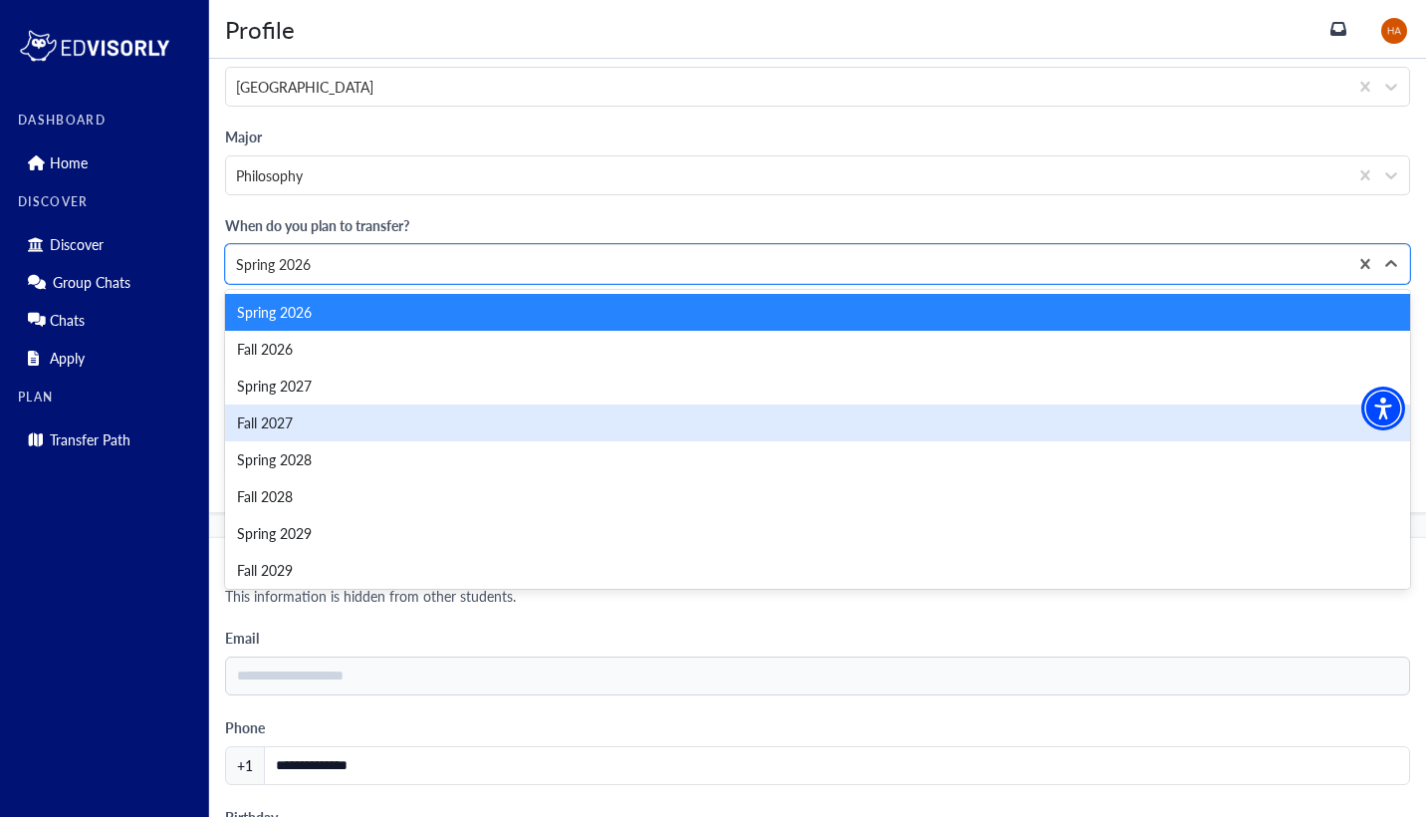
click at [486, 423] on div "Fall 2027" at bounding box center [817, 422] width 1185 height 37
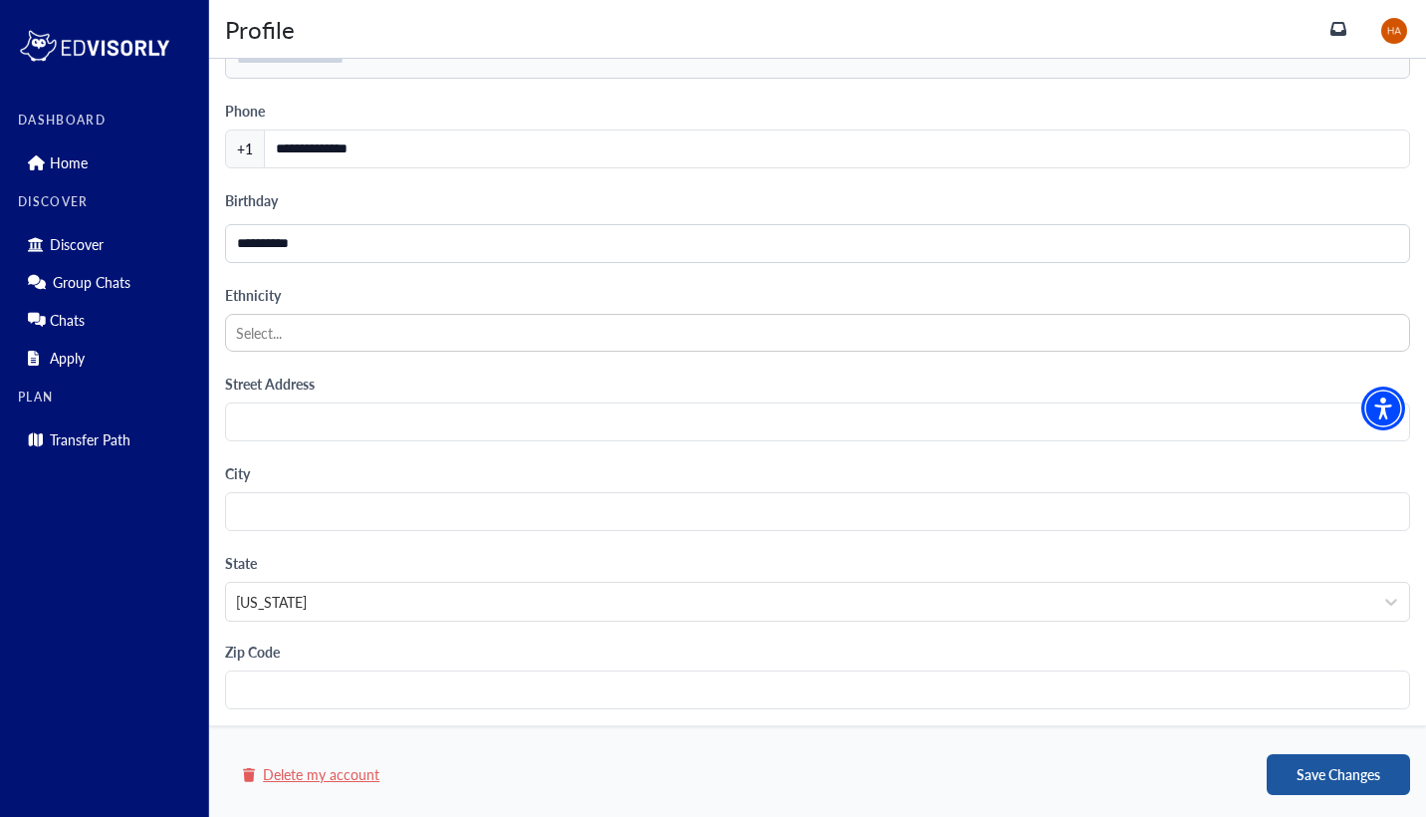
click at [1287, 775] on button "Save Changes" at bounding box center [1338, 774] width 143 height 41
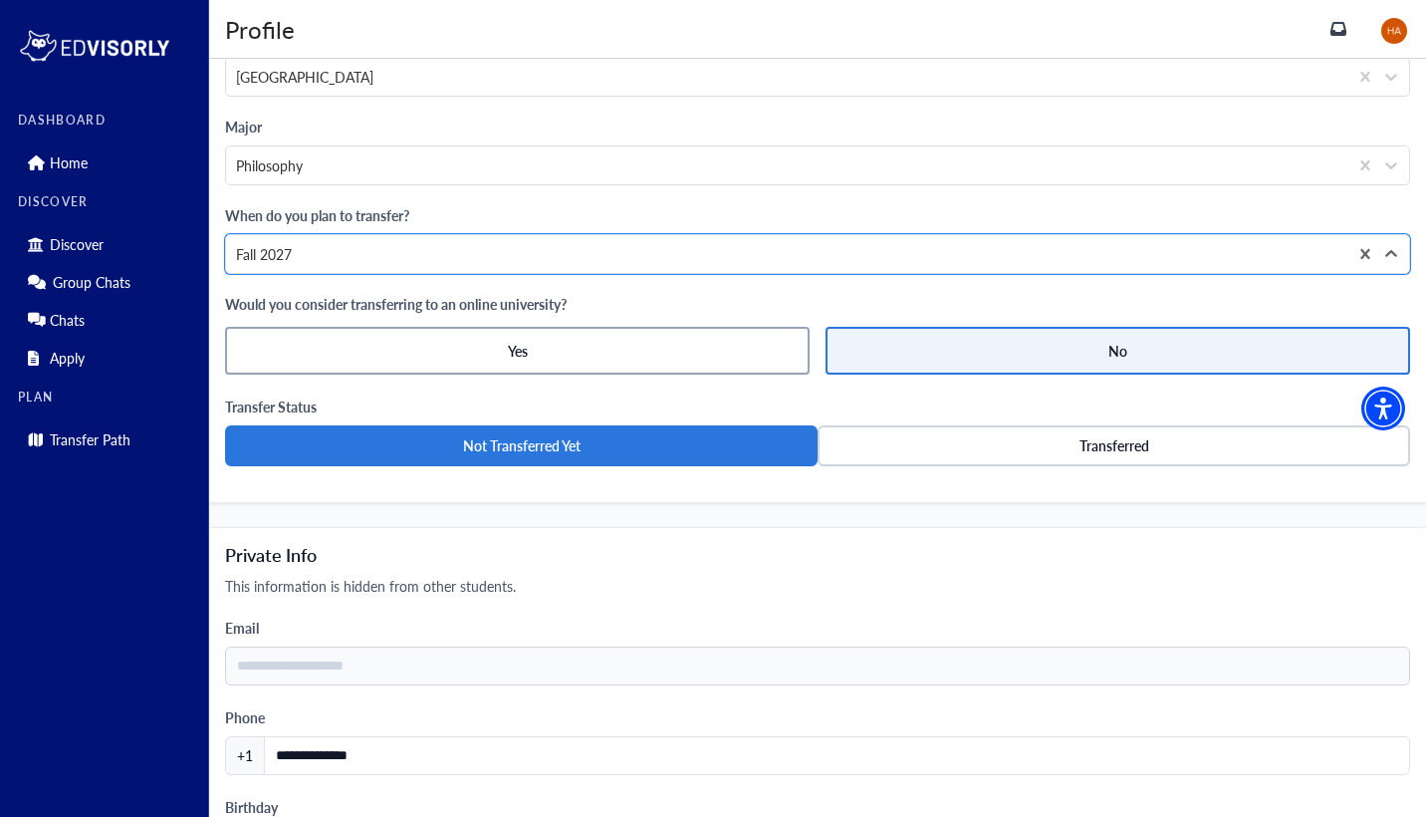
scroll to position [959, 0]
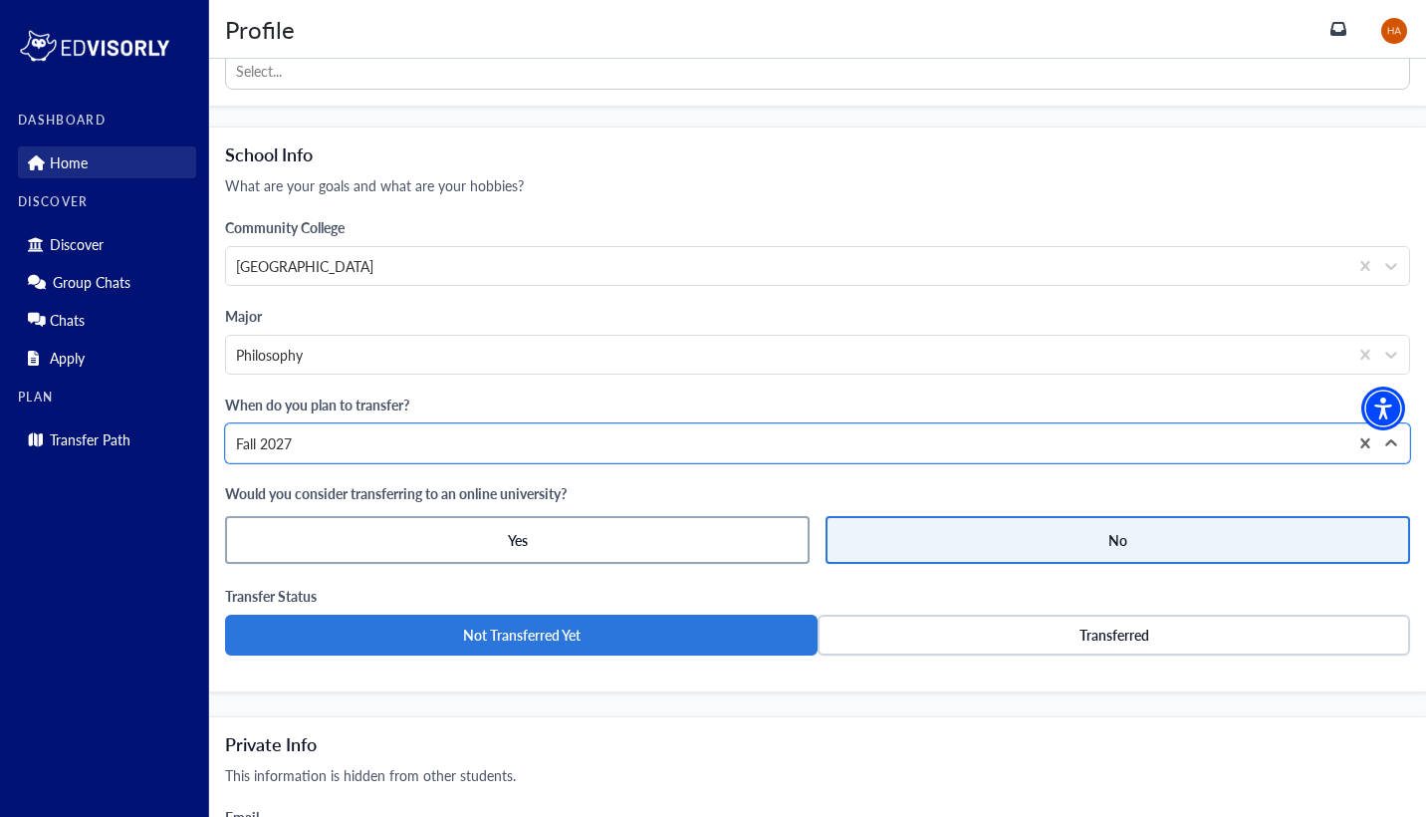
click at [129, 163] on link "Home" at bounding box center [107, 162] width 178 height 32
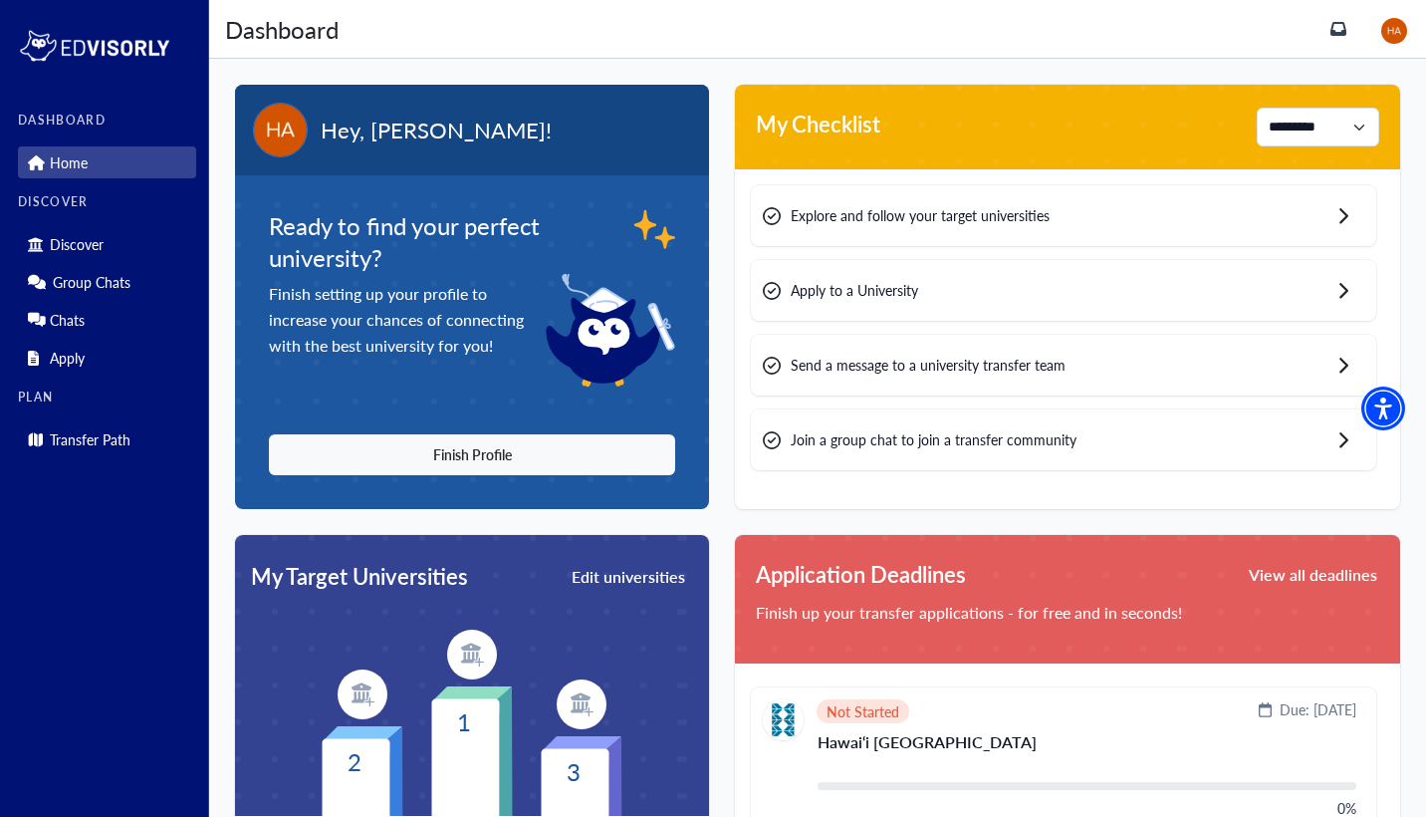
click at [1238, 217] on div "Explore and follow your target universities" at bounding box center [1063, 215] width 625 height 61
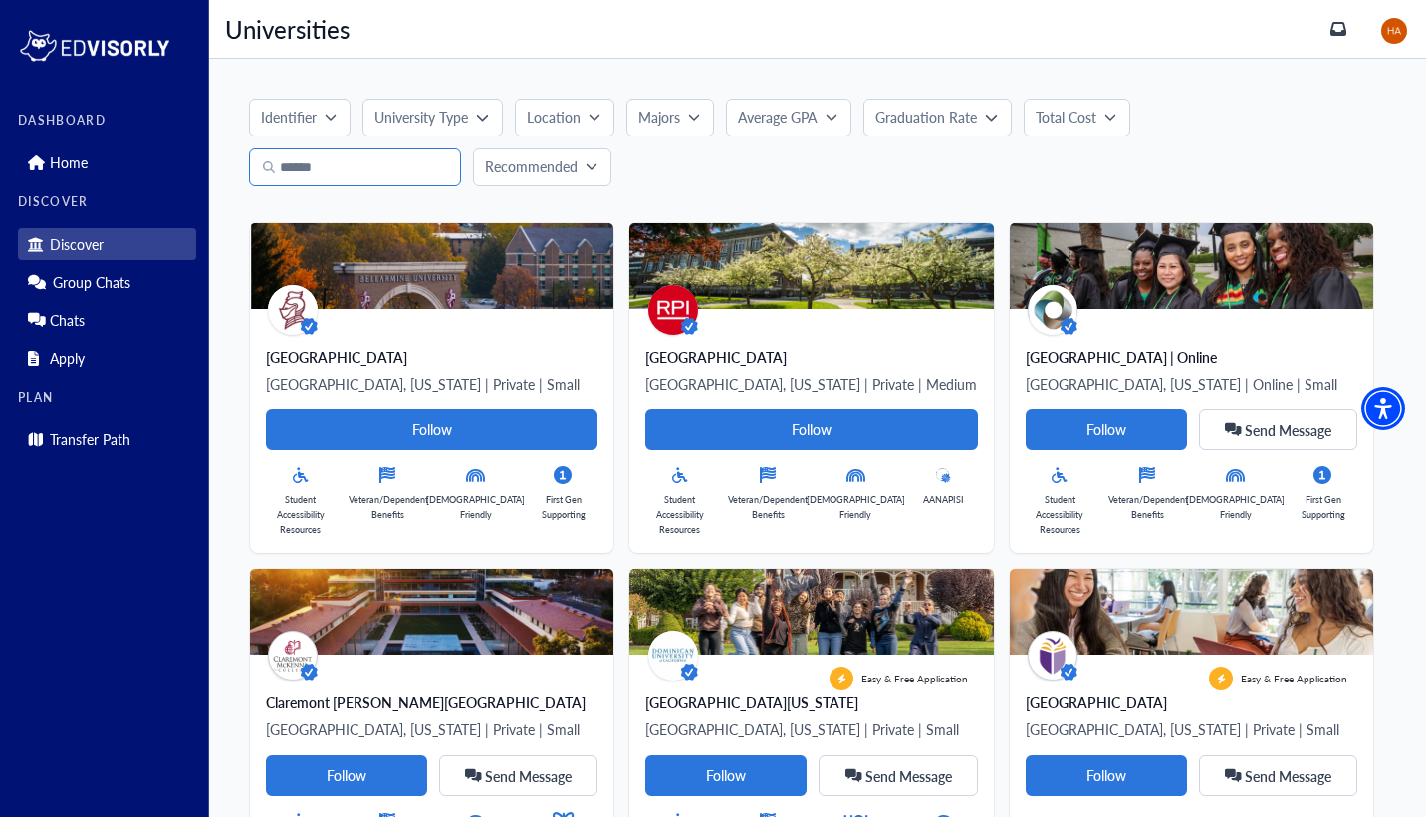
click at [325, 179] on input "text" at bounding box center [355, 167] width 212 height 38
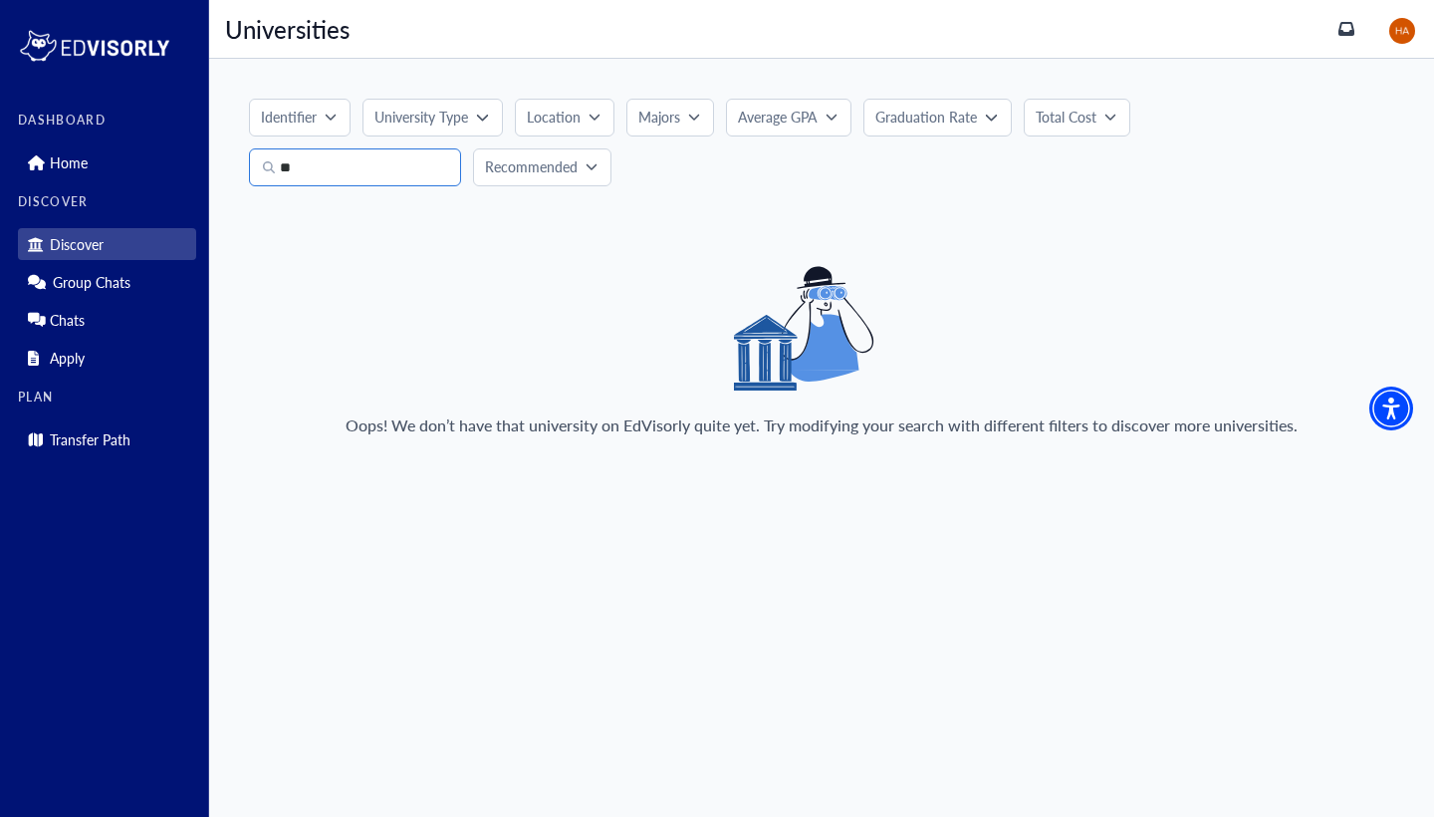
type input "*"
type input "********"
